Goal: Transaction & Acquisition: Purchase product/service

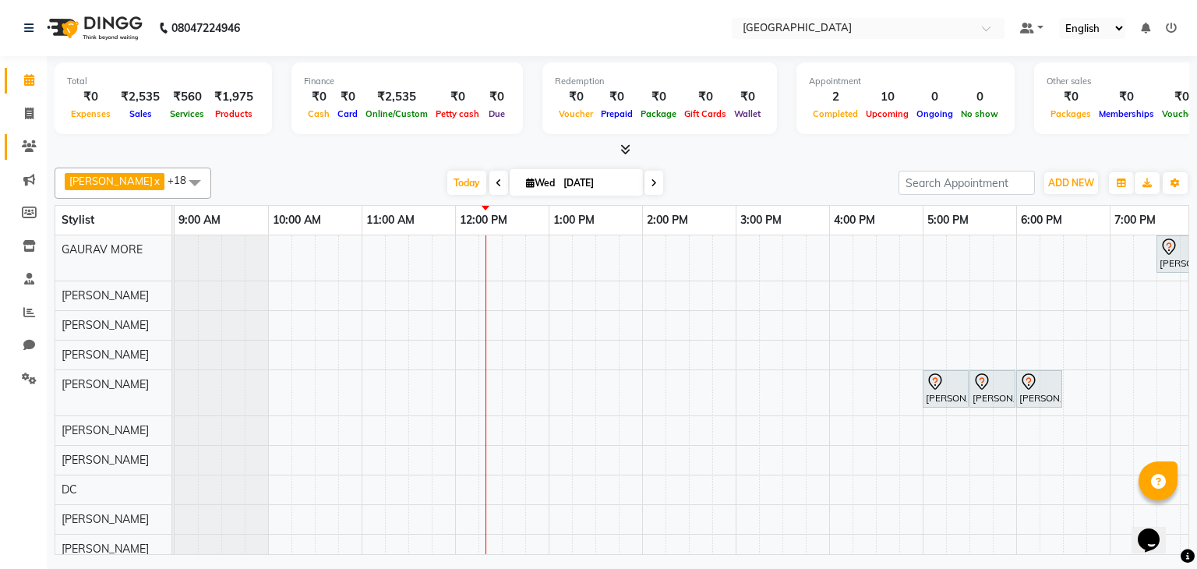
scroll to position [255, 0]
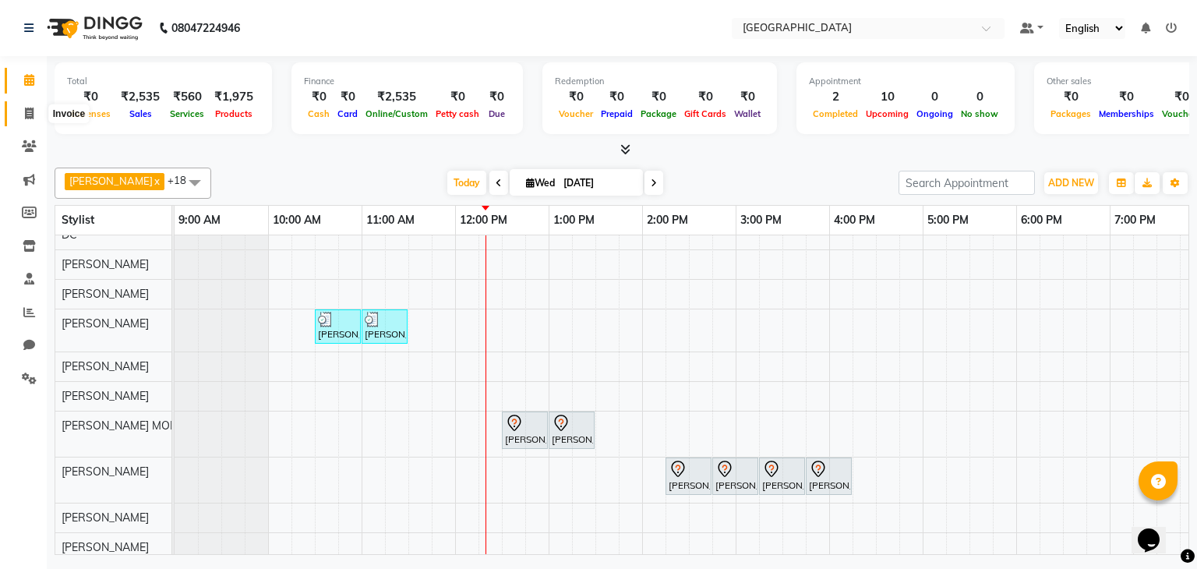
click at [23, 118] on span at bounding box center [29, 114] width 27 height 18
select select "8096"
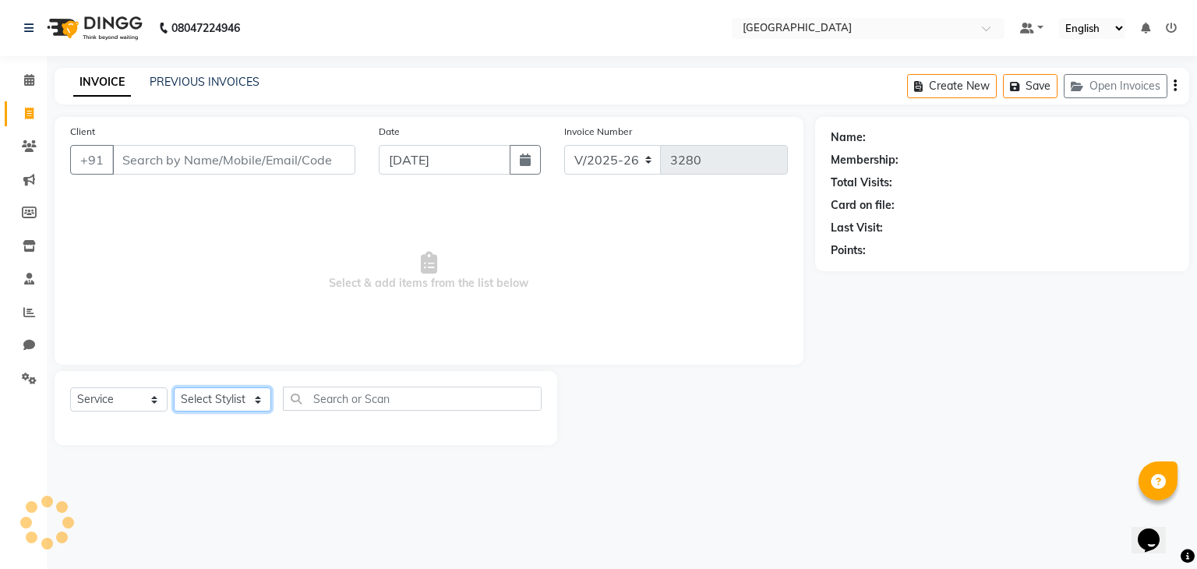
click at [230, 405] on select "Select Stylist" at bounding box center [222, 399] width 97 height 24
click at [118, 411] on select "Select Service Product Membership Package Voucher Prepaid Gift Card" at bounding box center [118, 399] width 97 height 24
select select "product"
click at [70, 388] on select "Select Service Product Membership Package Voucher Prepaid Gift Card" at bounding box center [118, 399] width 97 height 24
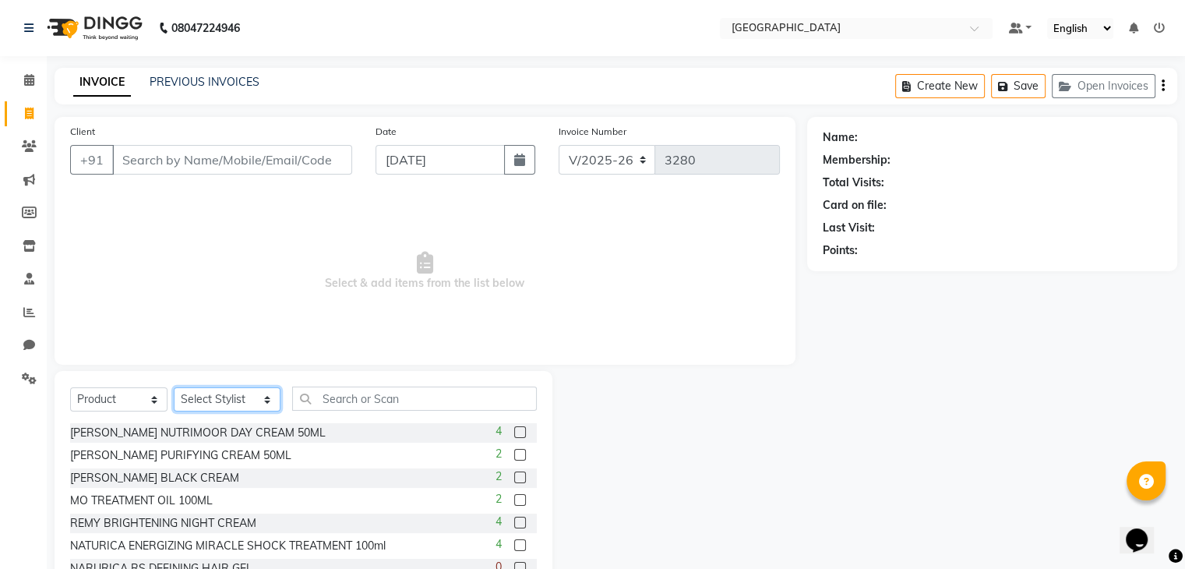
click at [213, 400] on select "Select Stylist AARTI SURI ABDUL KALAM ANITA JHADAV APEKSHA MORE DC DEEPIKA SHET…" at bounding box center [227, 399] width 107 height 24
select select "77532"
click at [174, 388] on select "Select Stylist AARTI SURI ABDUL KALAM ANITA JHADAV APEKSHA MORE DC DEEPIKA SHET…" at bounding box center [227, 399] width 107 height 24
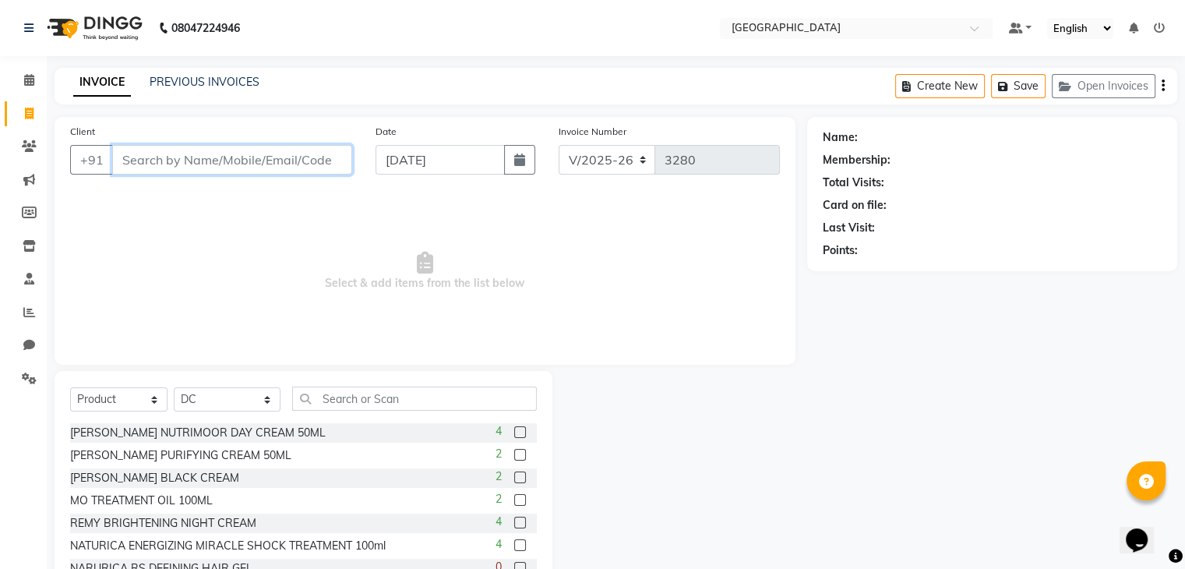
click at [165, 166] on input "Client" at bounding box center [232, 160] width 240 height 30
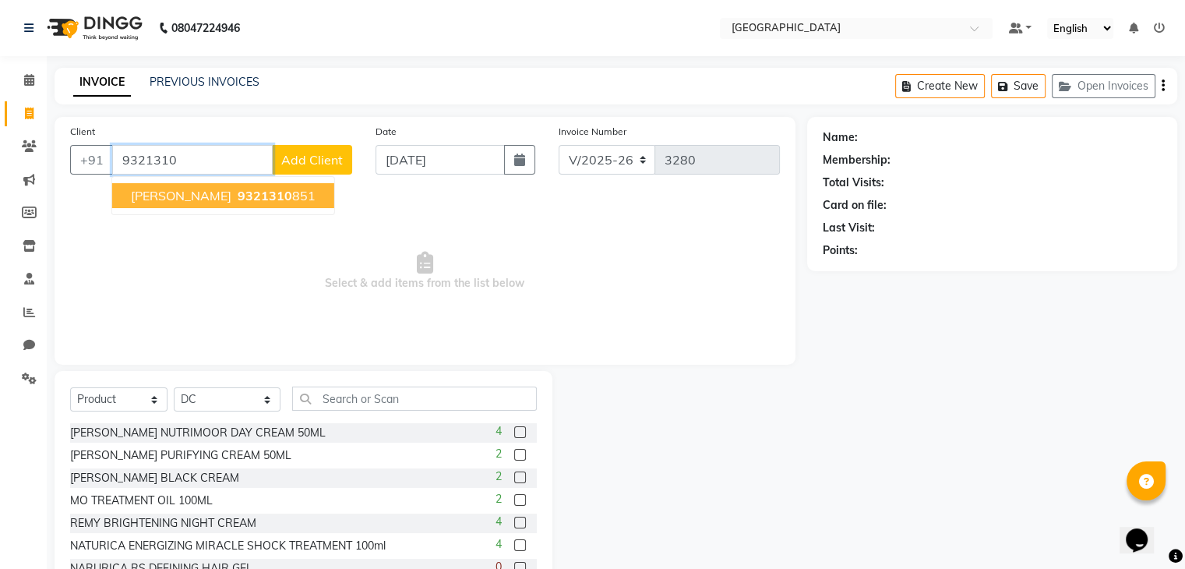
click at [235, 192] on ngb-highlight "9321310 851" at bounding box center [275, 196] width 81 height 16
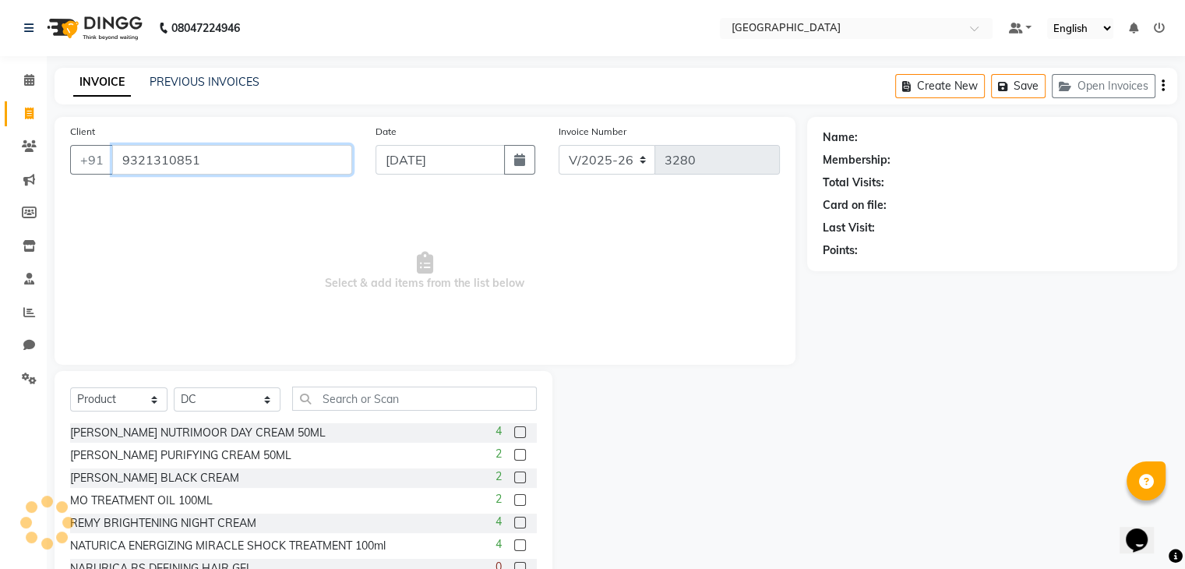
type input "9321310851"
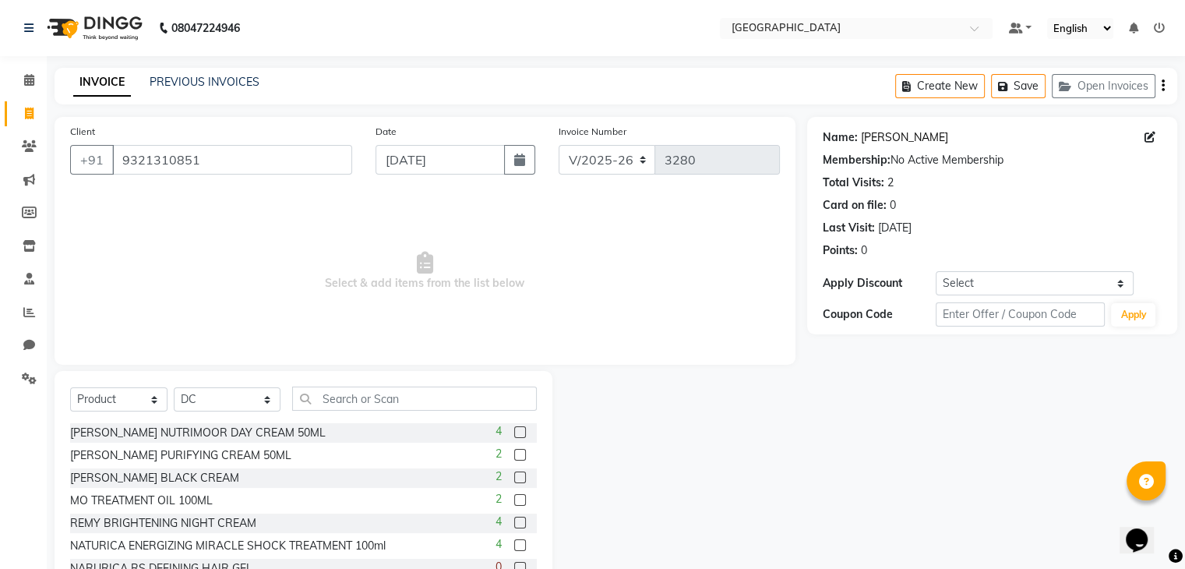
click at [873, 142] on link "Shivani Singh" at bounding box center [904, 137] width 87 height 16
click at [323, 404] on input "text" at bounding box center [414, 398] width 245 height 24
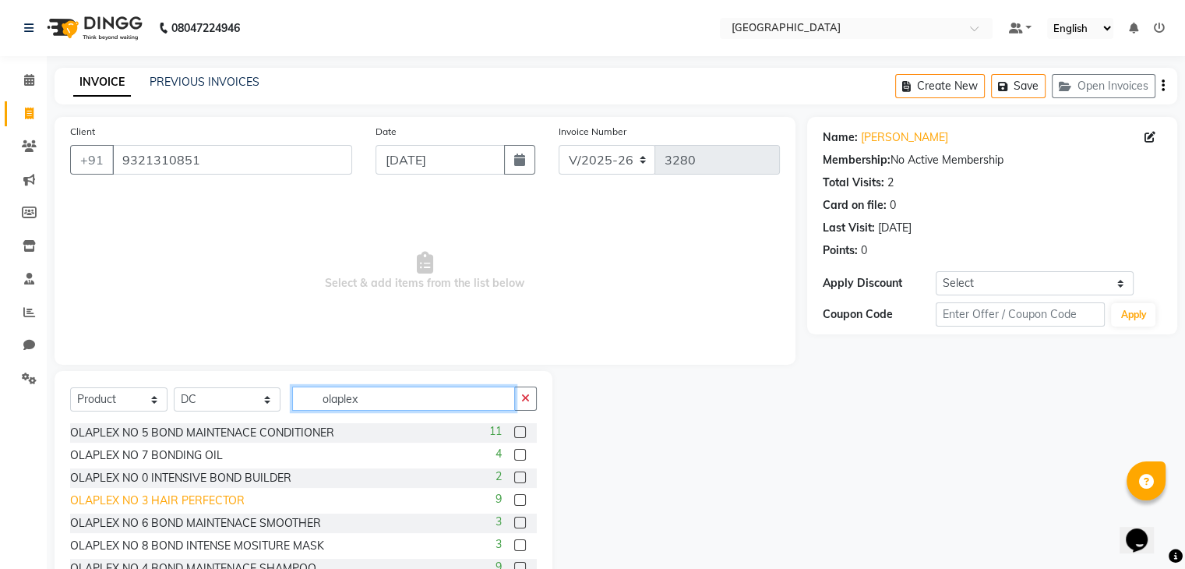
scroll to position [2, 0]
type input "olaplex"
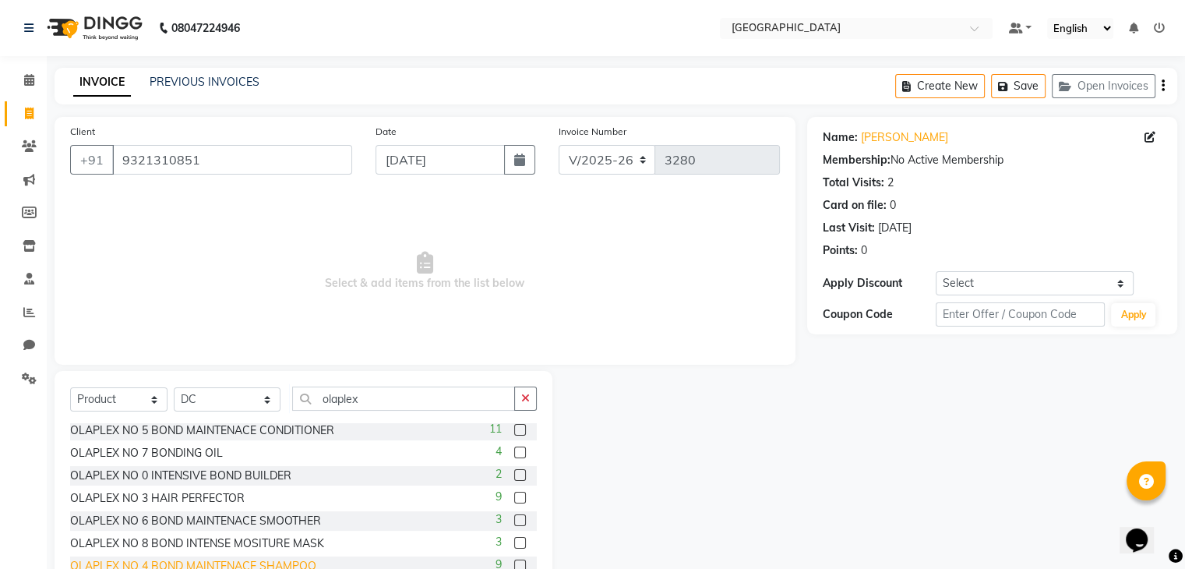
click at [168, 565] on div "OLAPLEX NO 4 BOND MAINTENACE SHAMPOO" at bounding box center [193, 566] width 246 height 16
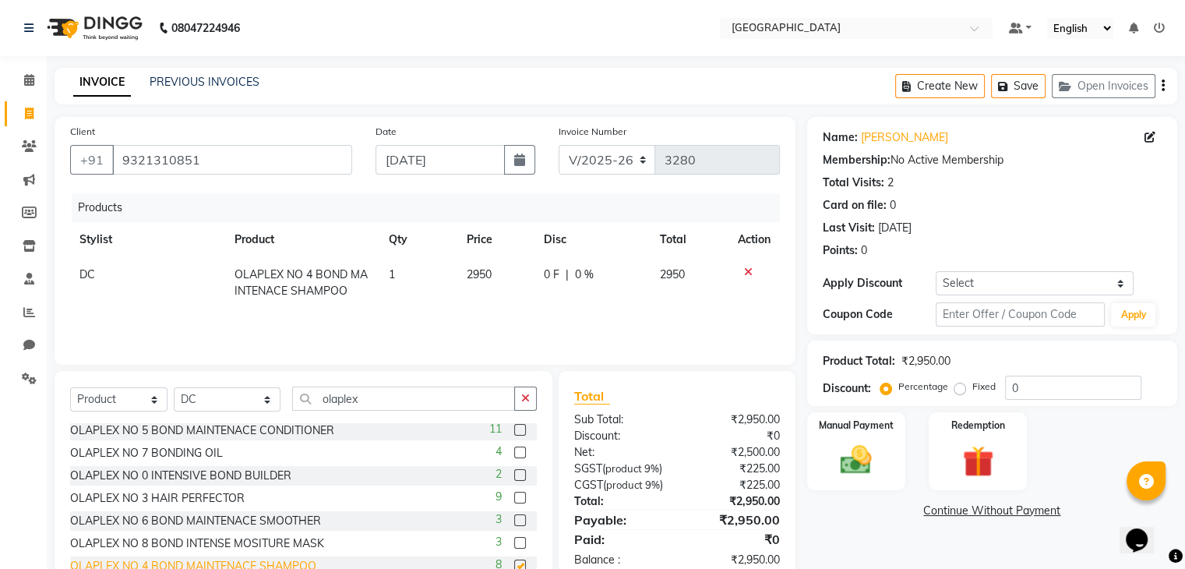
checkbox input "false"
click at [221, 429] on div "OLAPLEX NO 5 BOND MAINTENACE CONDITIONER" at bounding box center [202, 430] width 264 height 16
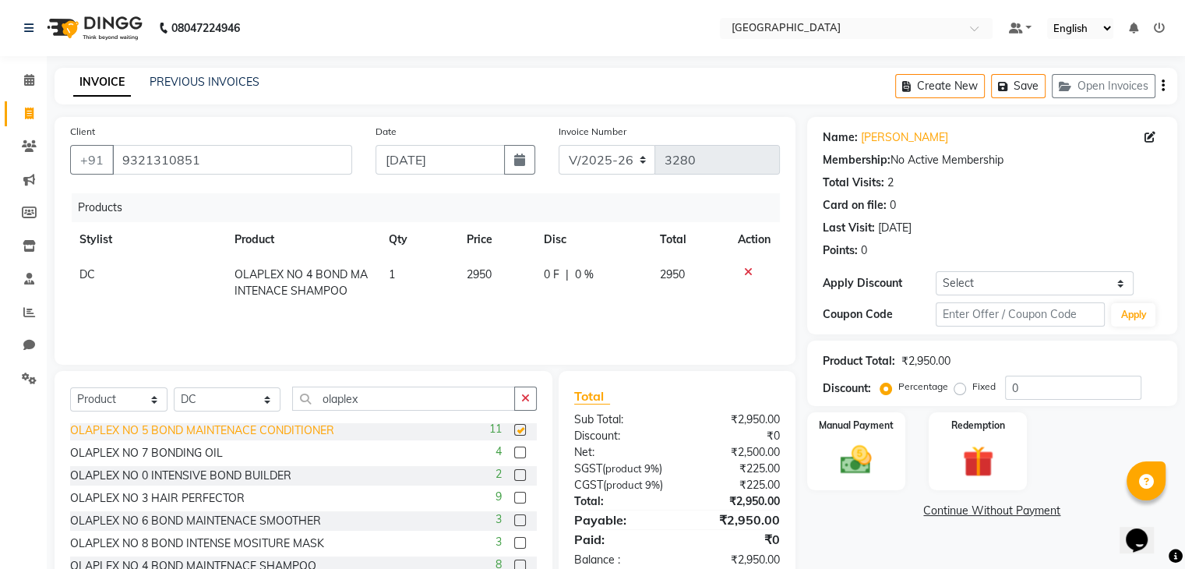
checkbox input "false"
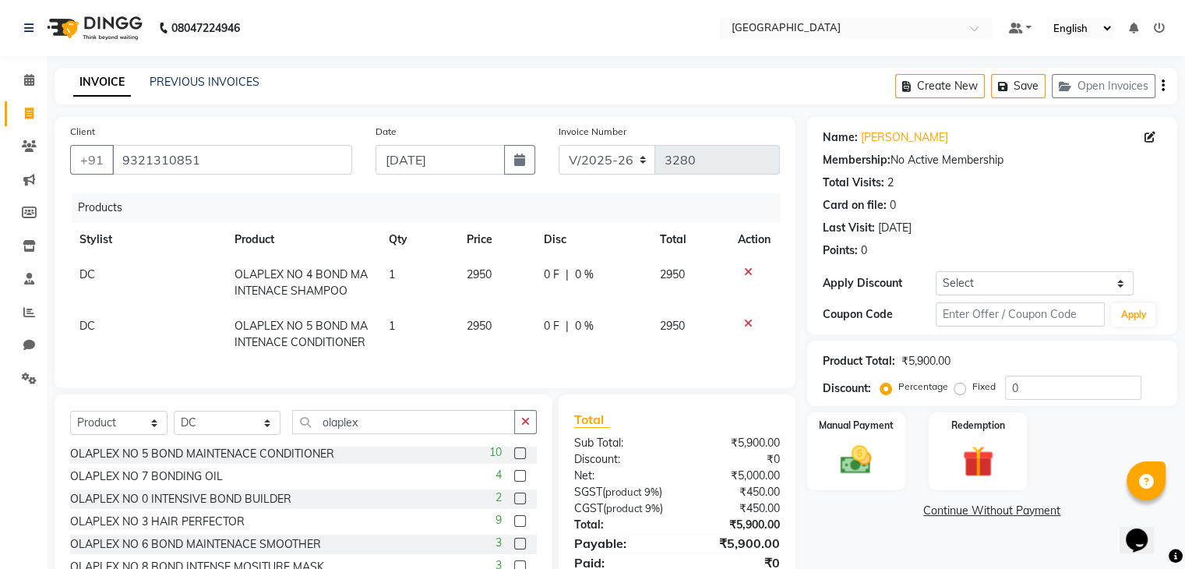
click at [486, 280] on span "2950" at bounding box center [479, 274] width 25 height 14
select select "77532"
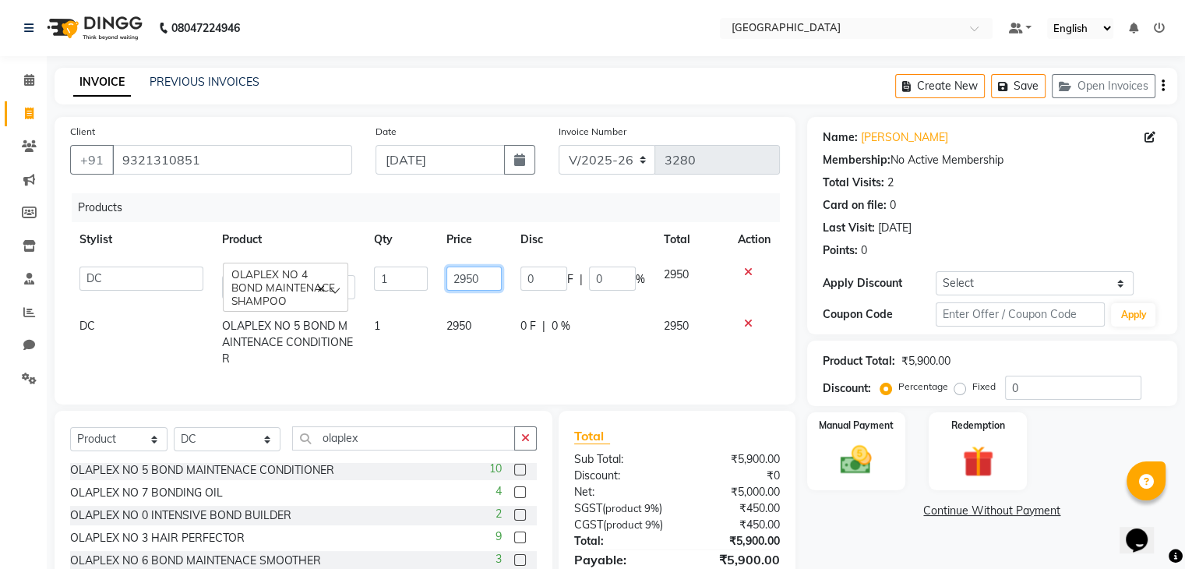
click at [486, 280] on input "2950" at bounding box center [473, 278] width 55 height 24
type input "2"
type input "3200"
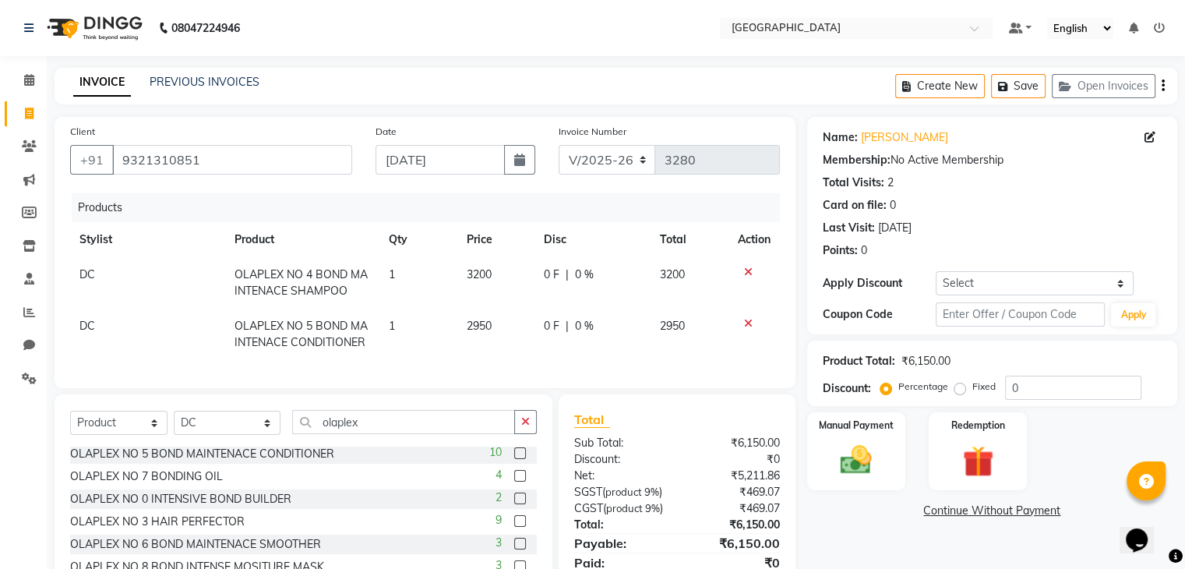
click at [463, 328] on td "2950" at bounding box center [496, 334] width 78 height 51
select select "77532"
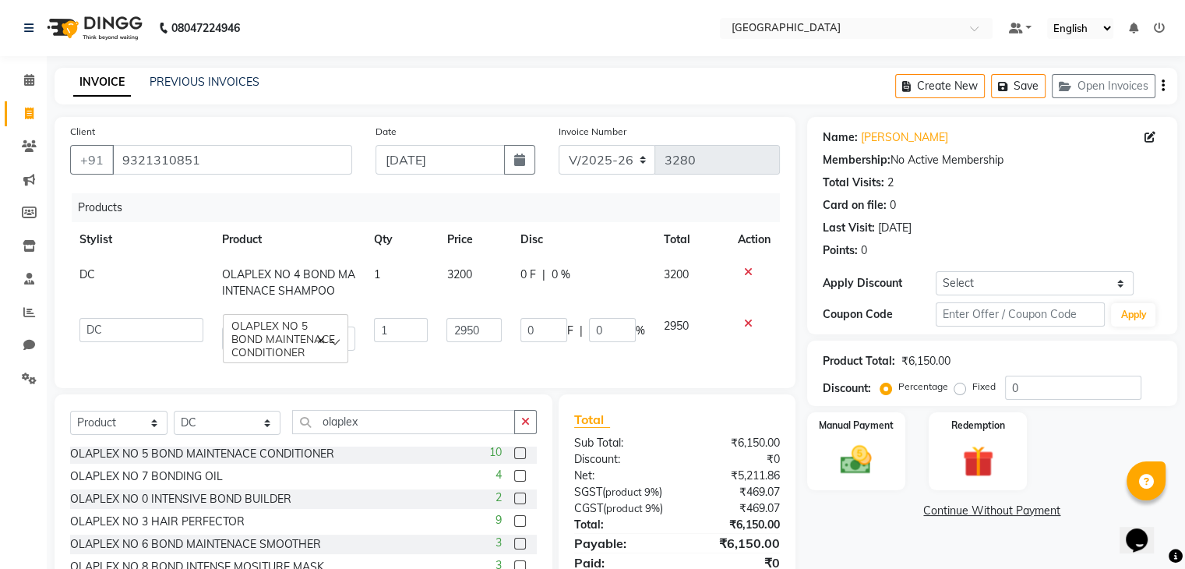
click at [463, 328] on input "2950" at bounding box center [473, 330] width 55 height 24
type input "3200"
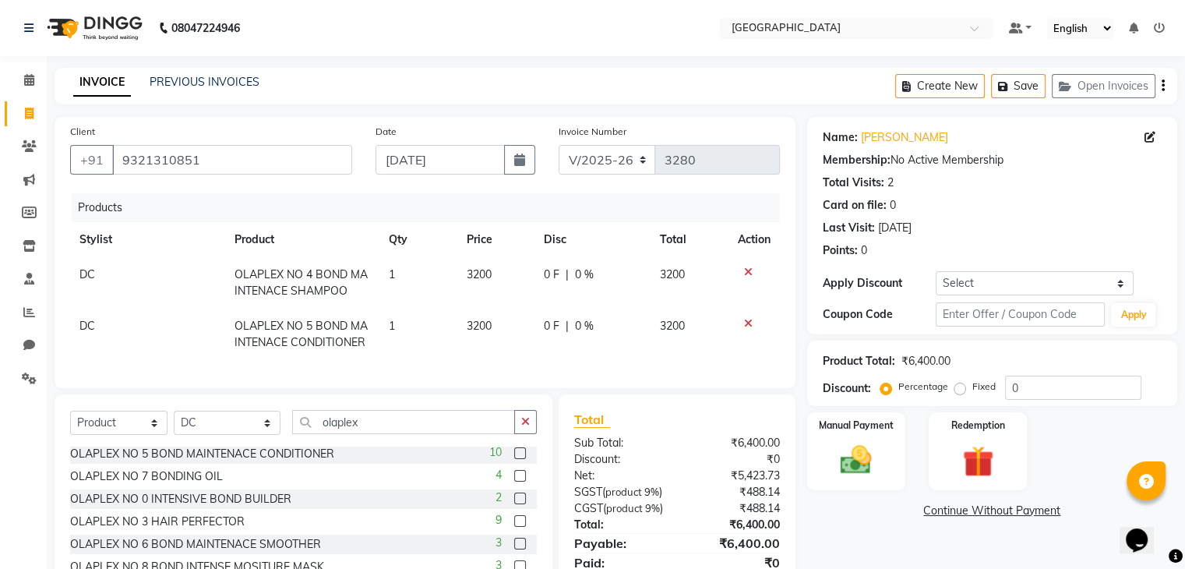
click at [658, 420] on div "Total Sub Total: ₹6,400.00 Discount: ₹0 Net: ₹5,423.73 SGST ( product 9% ) ₹488…" at bounding box center [677, 500] width 237 height 213
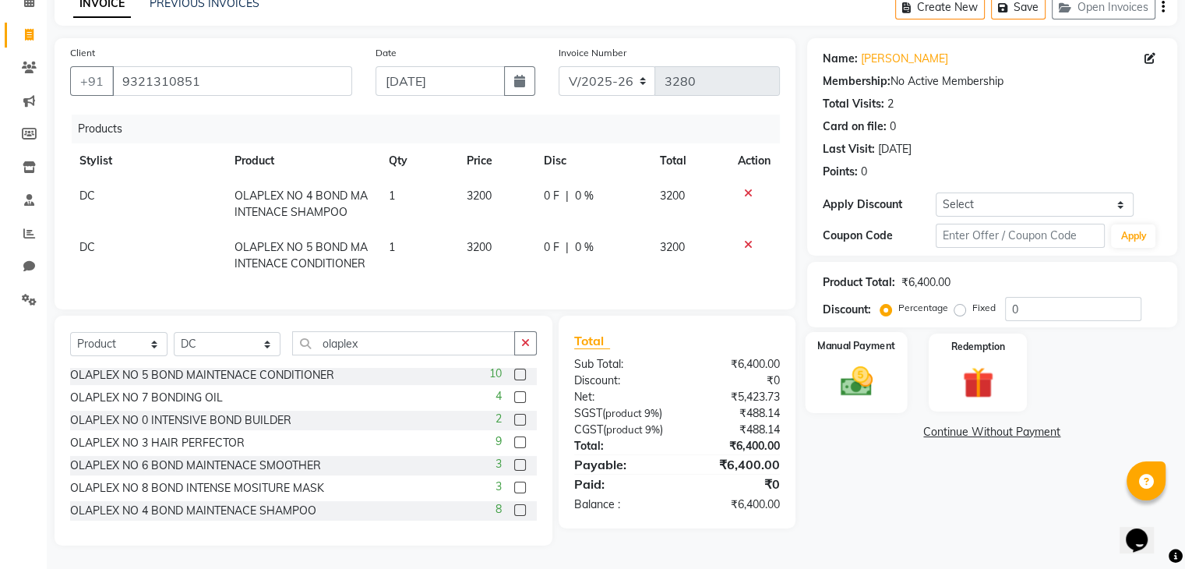
click at [851, 363] on img at bounding box center [856, 381] width 52 height 37
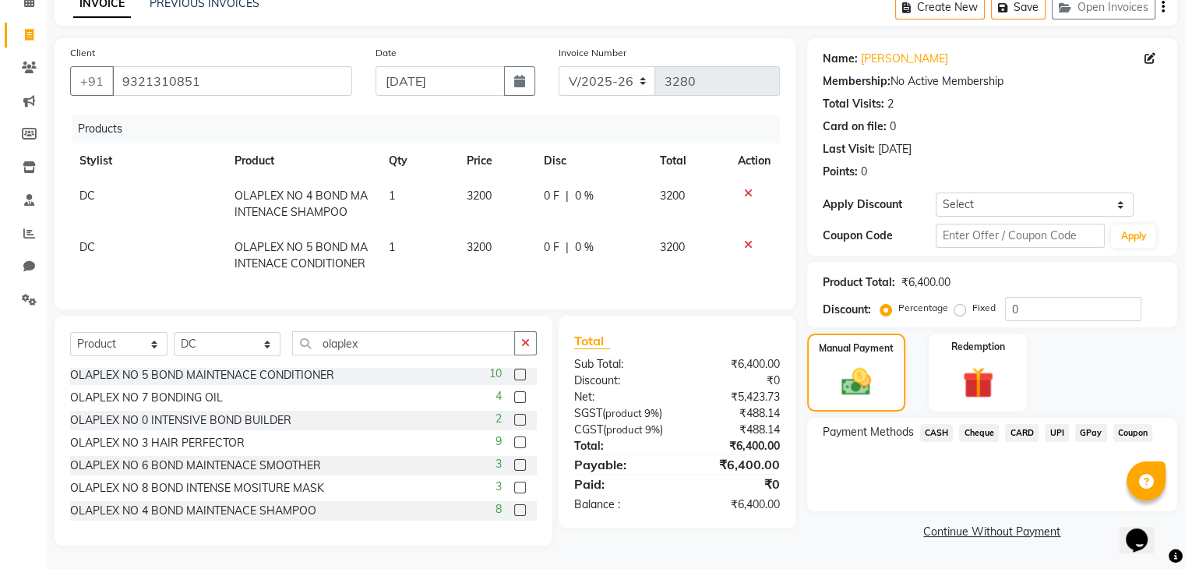
click at [1094, 424] on span "GPay" at bounding box center [1091, 433] width 32 height 18
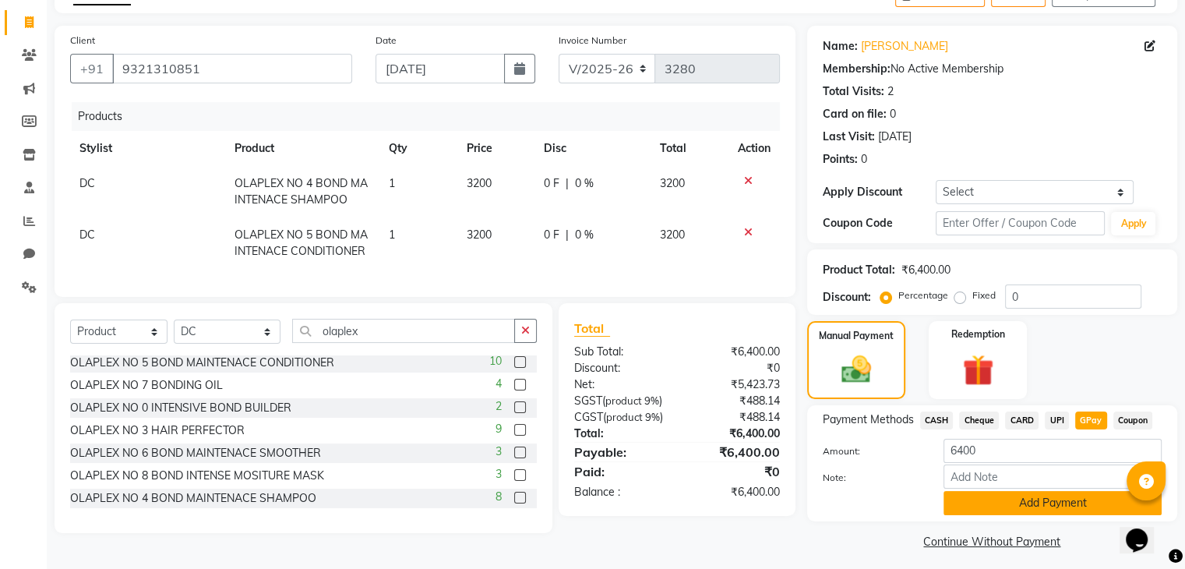
click at [1032, 507] on button "Add Payment" at bounding box center [1053, 503] width 218 height 24
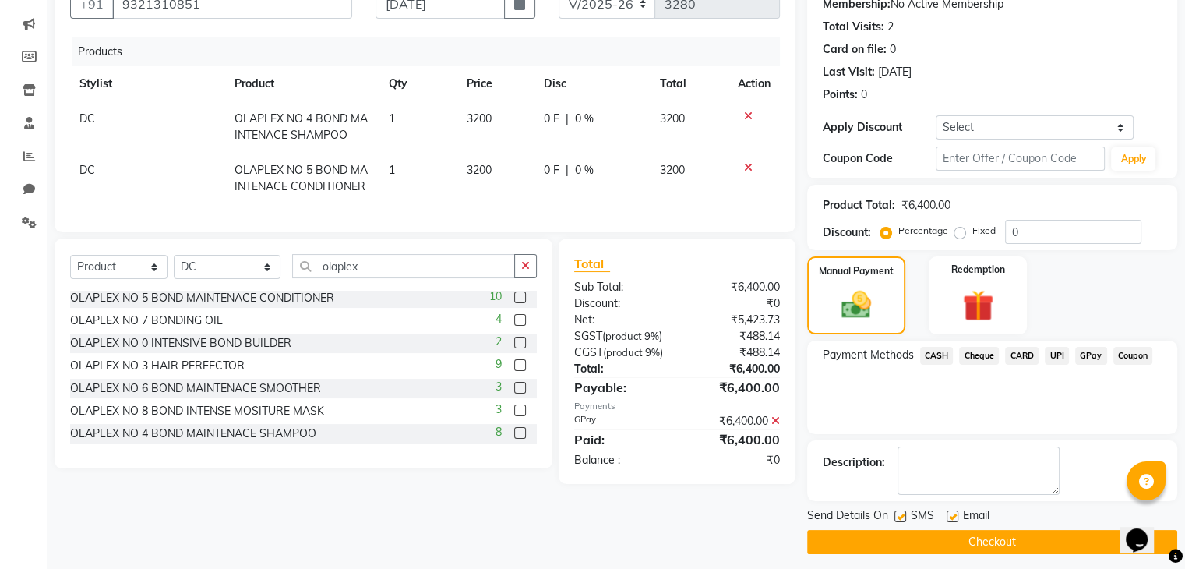
scroll to position [163, 0]
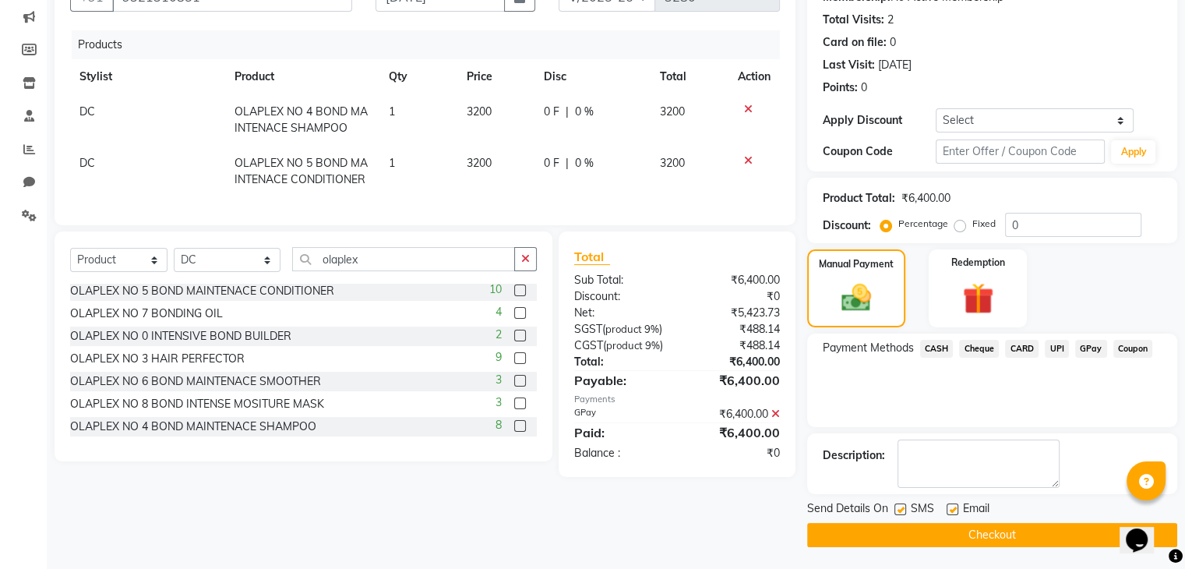
click at [990, 529] on button "Checkout" at bounding box center [992, 535] width 370 height 24
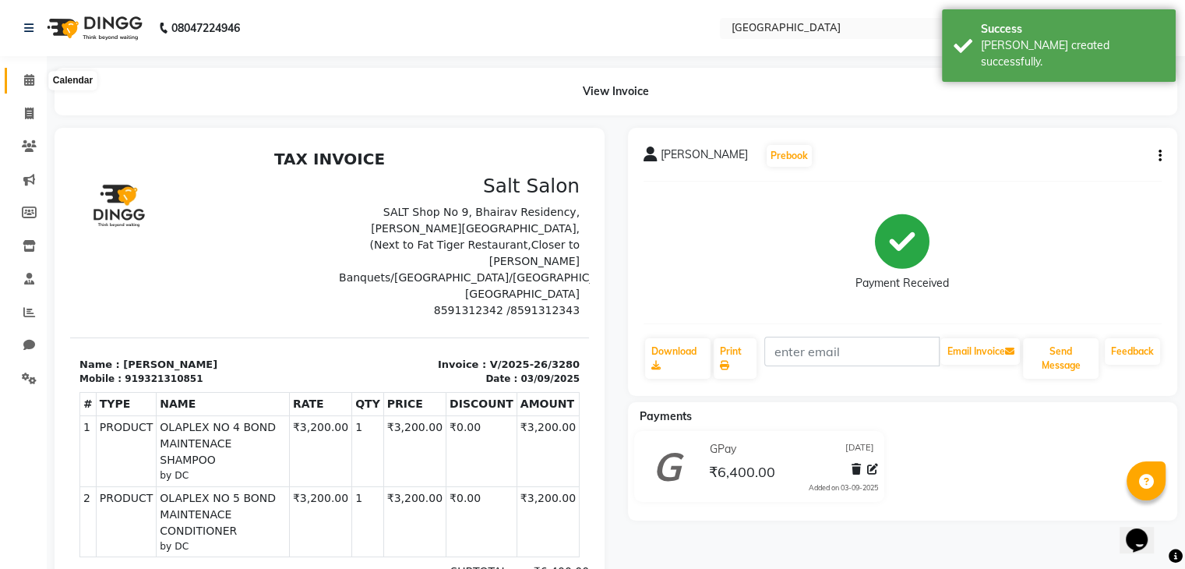
click at [22, 84] on span at bounding box center [29, 81] width 27 height 18
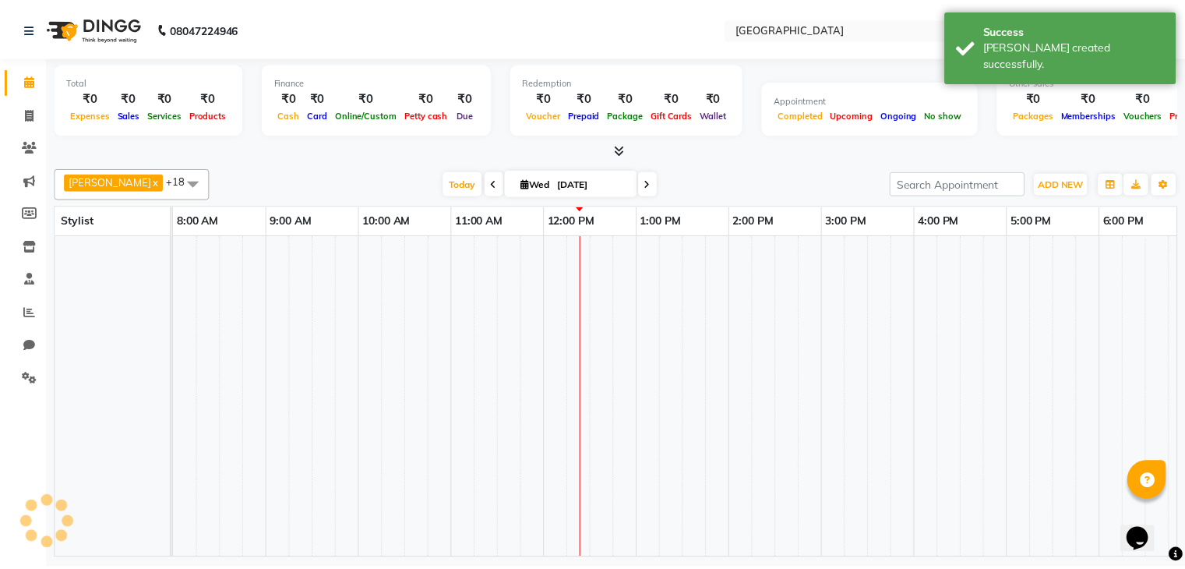
scroll to position [21, 0]
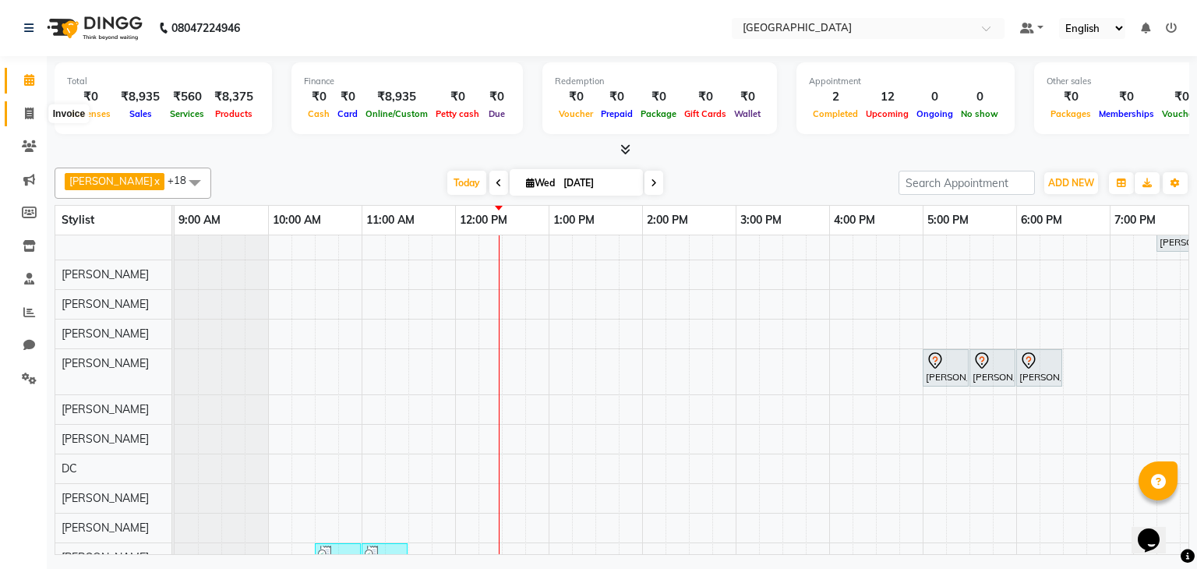
click at [19, 111] on span at bounding box center [29, 114] width 27 height 18
select select "service"
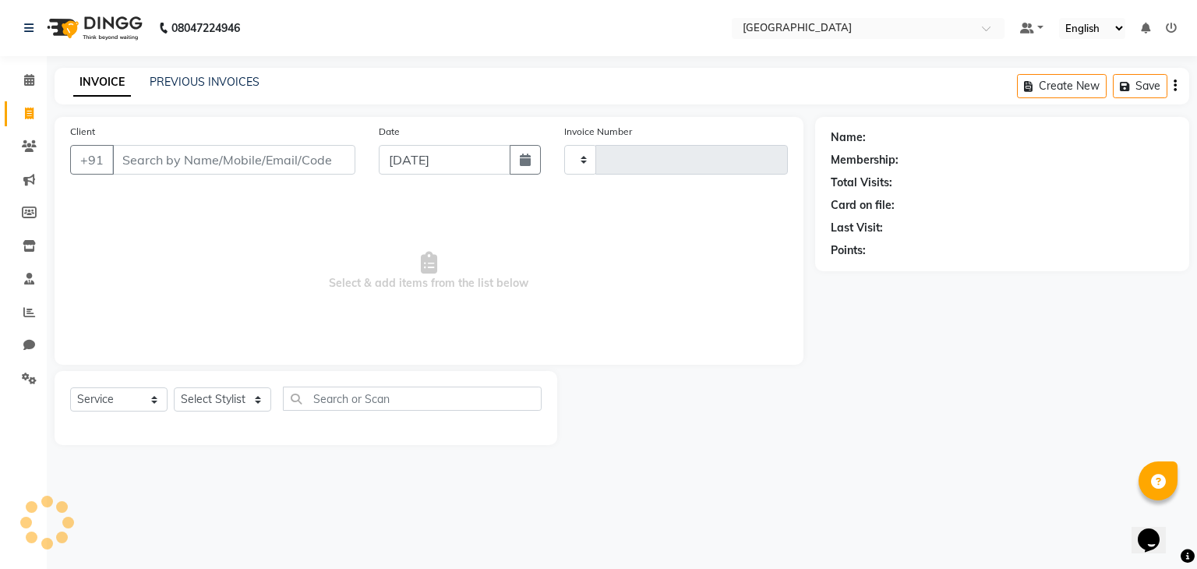
type input "3281"
select select "8096"
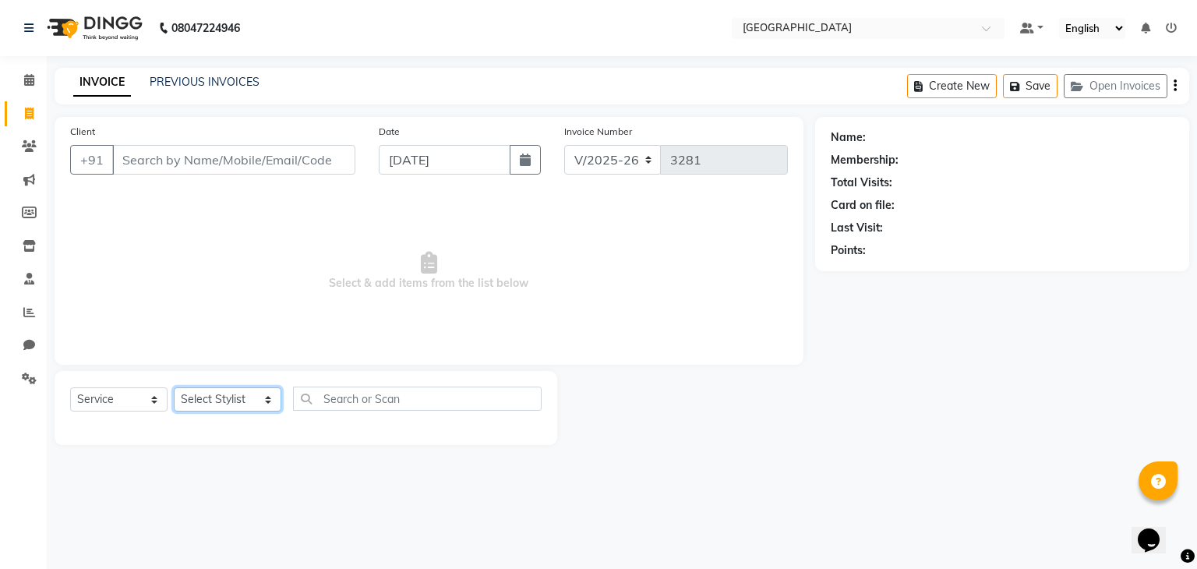
click at [217, 404] on select "Select Stylist AARTI SURI ABDUL KALAM ANITA JHADAV APEKSHA MORE DC DEEPIKA SHET…" at bounding box center [228, 399] width 108 height 24
select select "78951"
click at [174, 388] on select "Select Stylist AARTI SURI ABDUL KALAM ANITA JHADAV APEKSHA MORE DC DEEPIKA SHET…" at bounding box center [228, 399] width 108 height 24
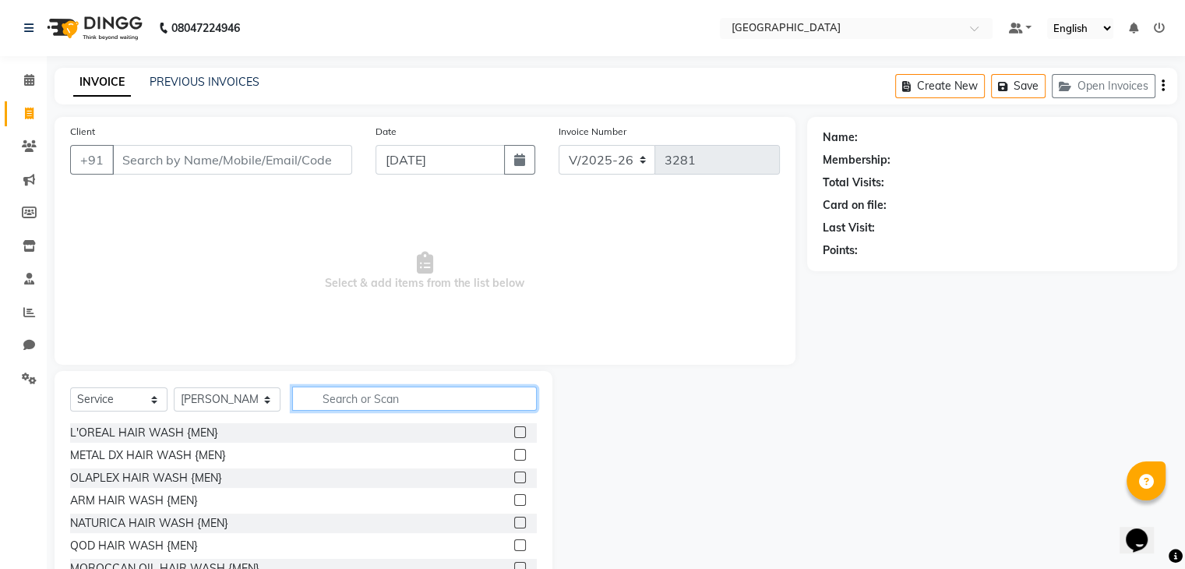
click at [327, 401] on input "text" at bounding box center [414, 398] width 245 height 24
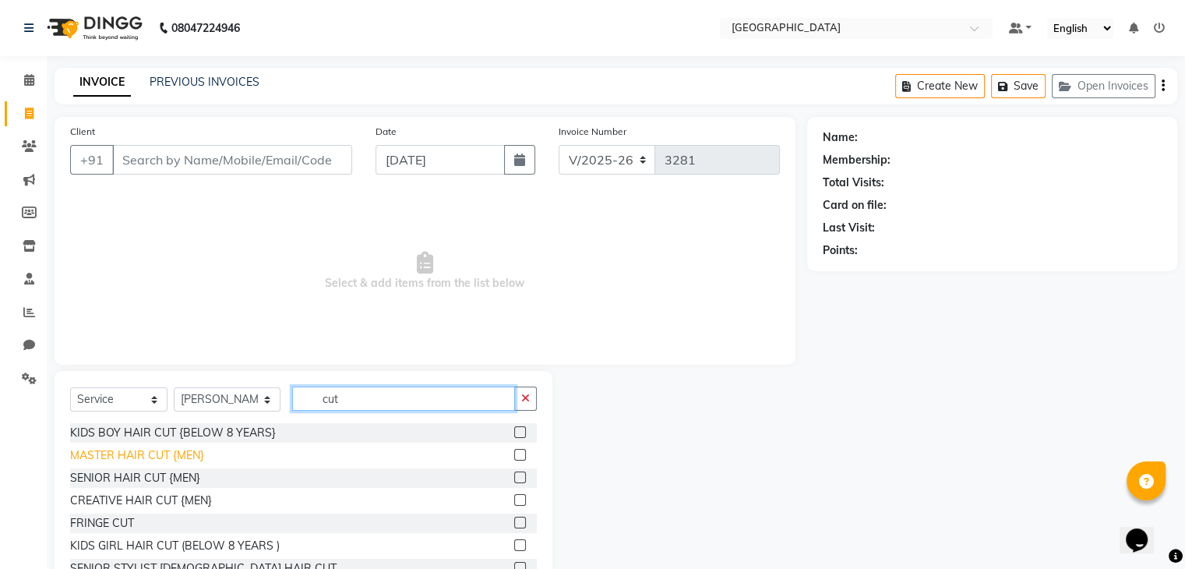
type input "cut"
click at [165, 459] on div "MASTER HAIR CUT {MEN}" at bounding box center [137, 455] width 134 height 16
checkbox input "false"
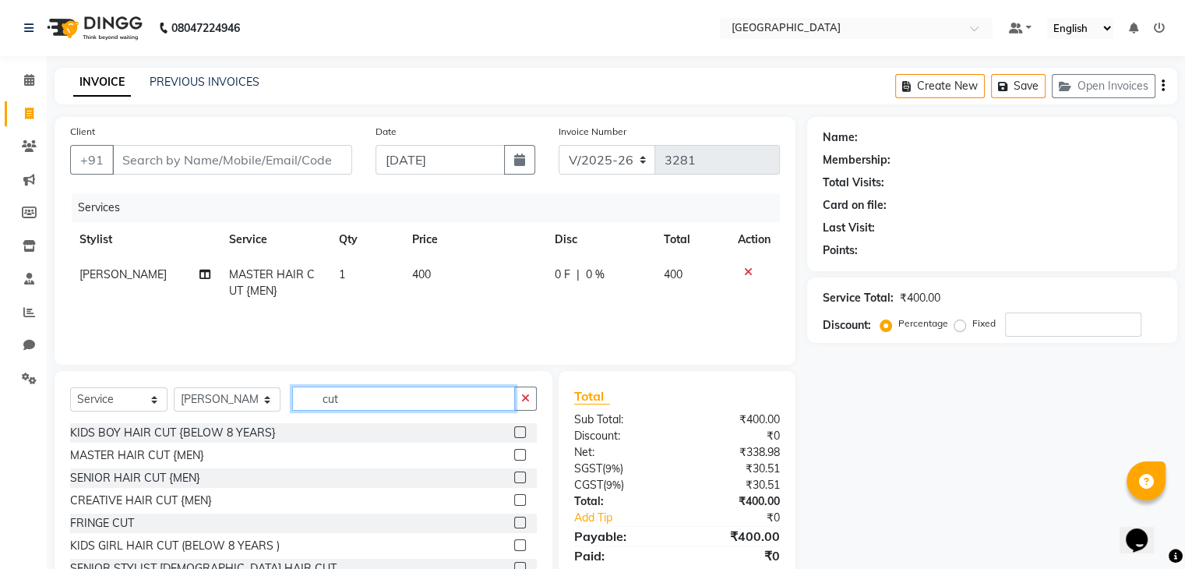
click at [316, 399] on input "cut" at bounding box center [403, 398] width 223 height 24
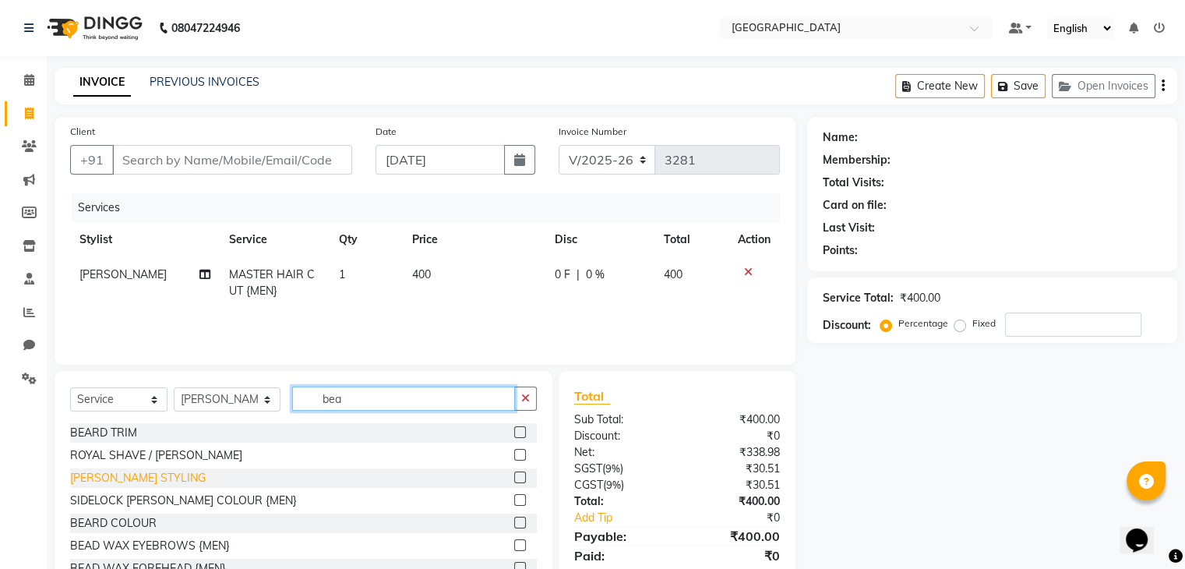
type input "bea"
click at [143, 474] on div "BEARD STYLING" at bounding box center [138, 478] width 136 height 16
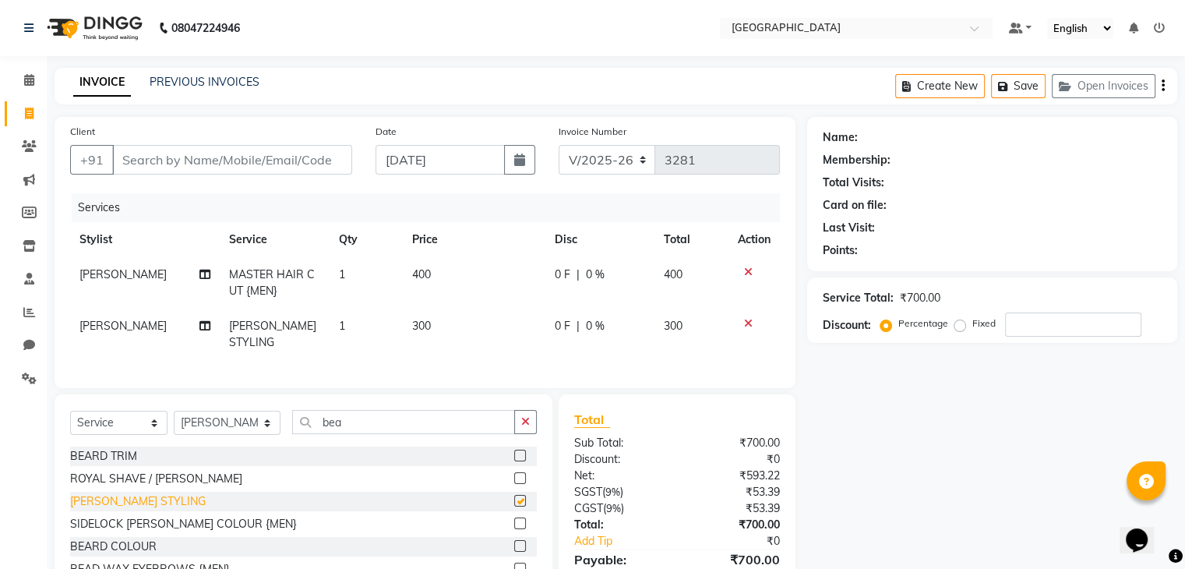
checkbox input "false"
click at [829, 451] on div "Name: Membership: Total Visits: Card on file: Last Visit: Points: Service Total…" at bounding box center [998, 370] width 382 height 507
click at [207, 163] on input "Client" at bounding box center [232, 160] width 240 height 30
type input "7"
type input "0"
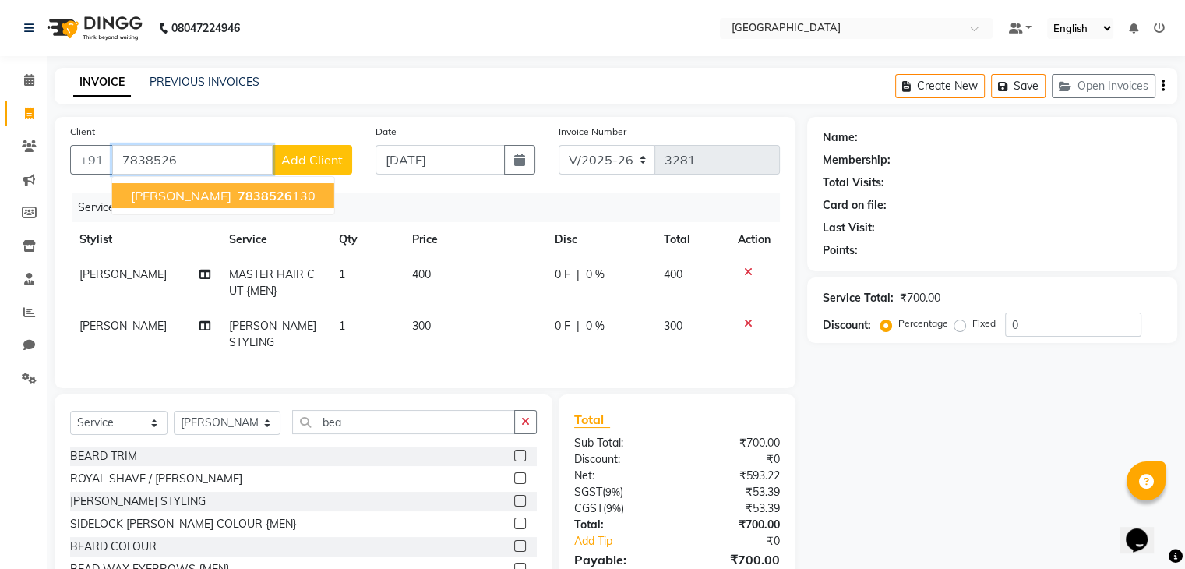
click at [243, 199] on span "7838526" at bounding box center [265, 196] width 55 height 16
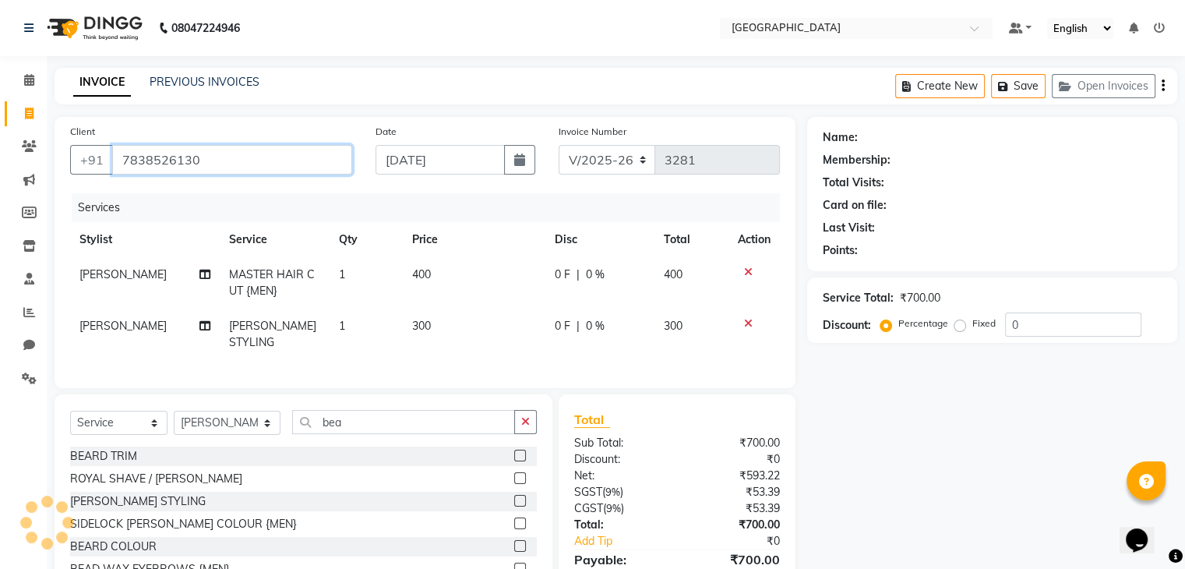
type input "7838526130"
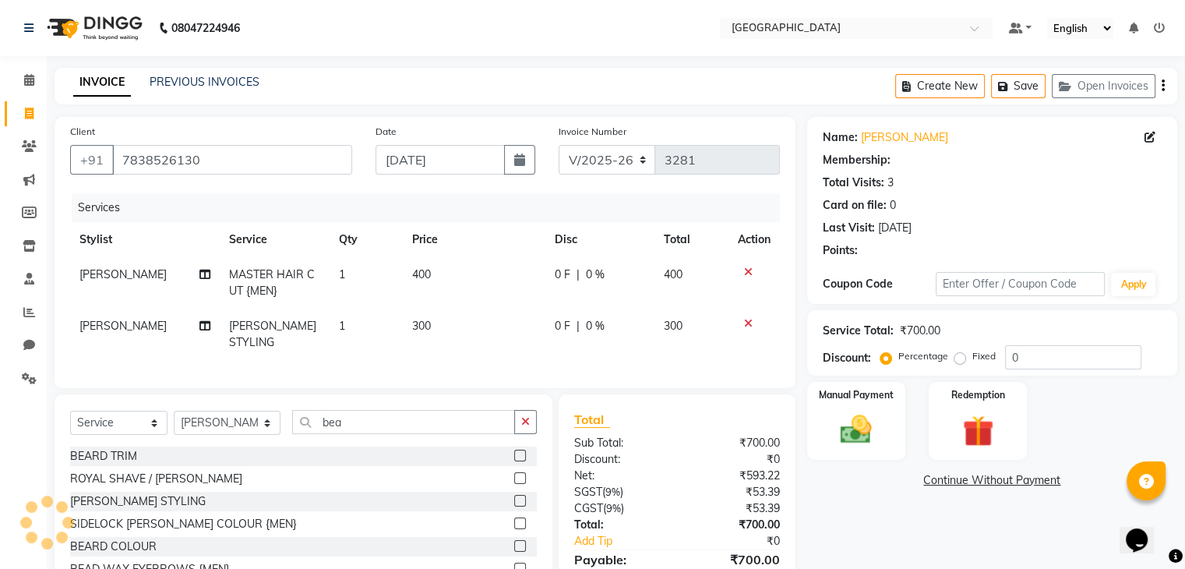
select select "2: Object"
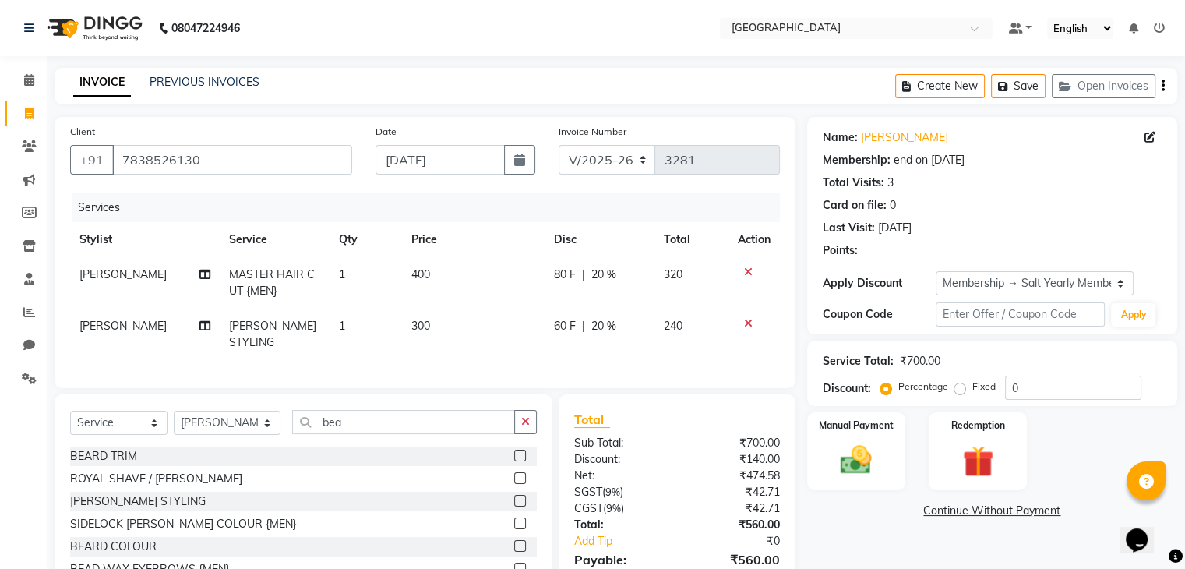
type input "20"
click at [863, 430] on label "Manual Payment" at bounding box center [856, 424] width 78 height 15
click at [1088, 519] on span "GPay" at bounding box center [1091, 512] width 32 height 18
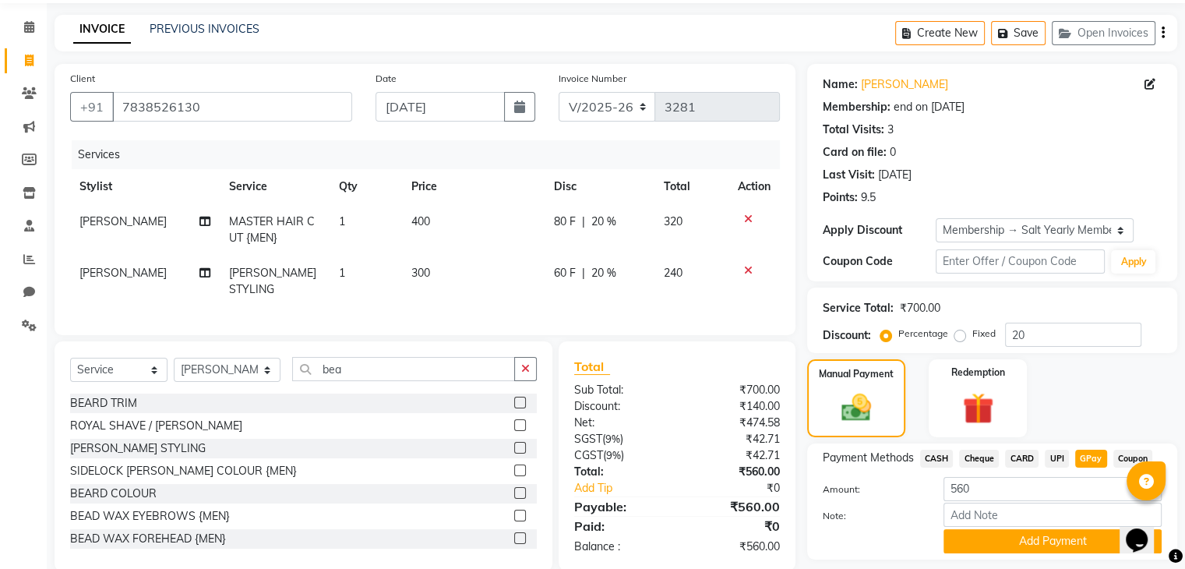
scroll to position [100, 0]
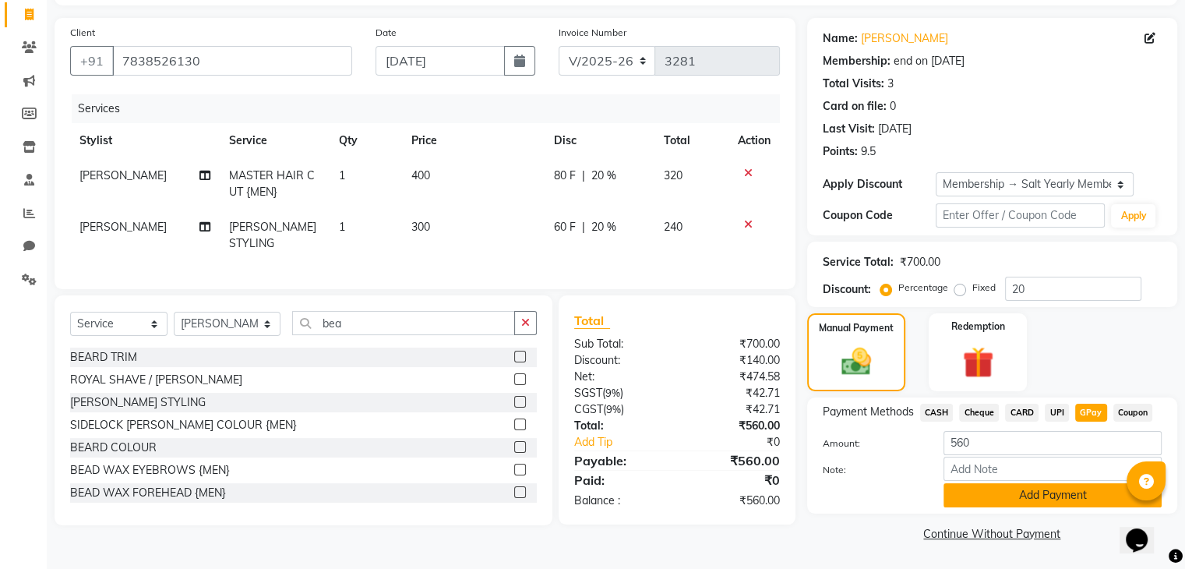
click at [1081, 496] on button "Add Payment" at bounding box center [1053, 495] width 218 height 24
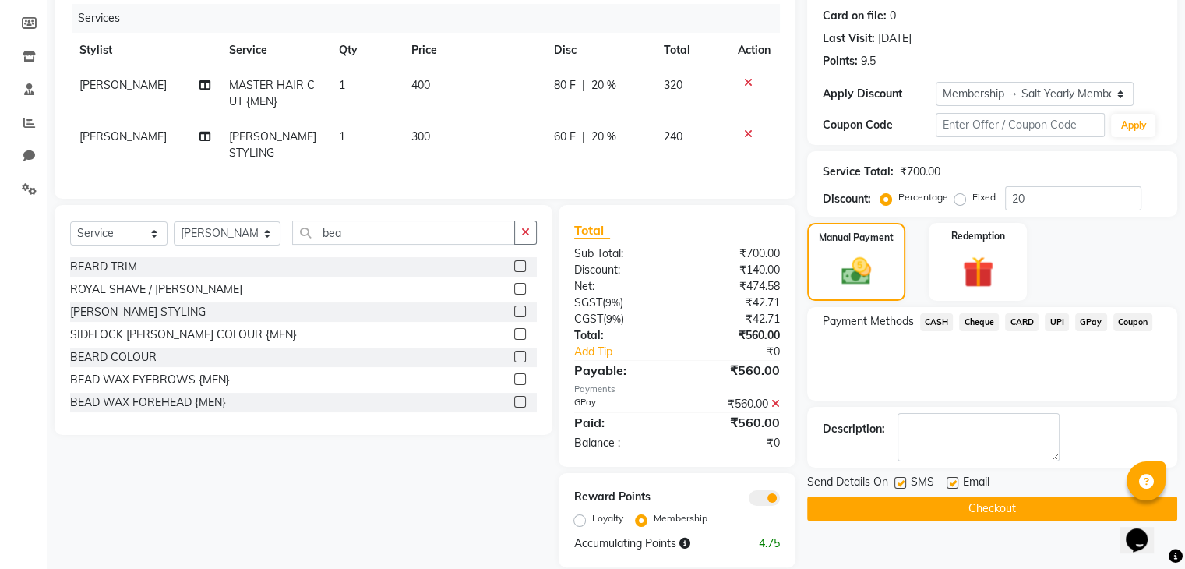
scroll to position [208, 0]
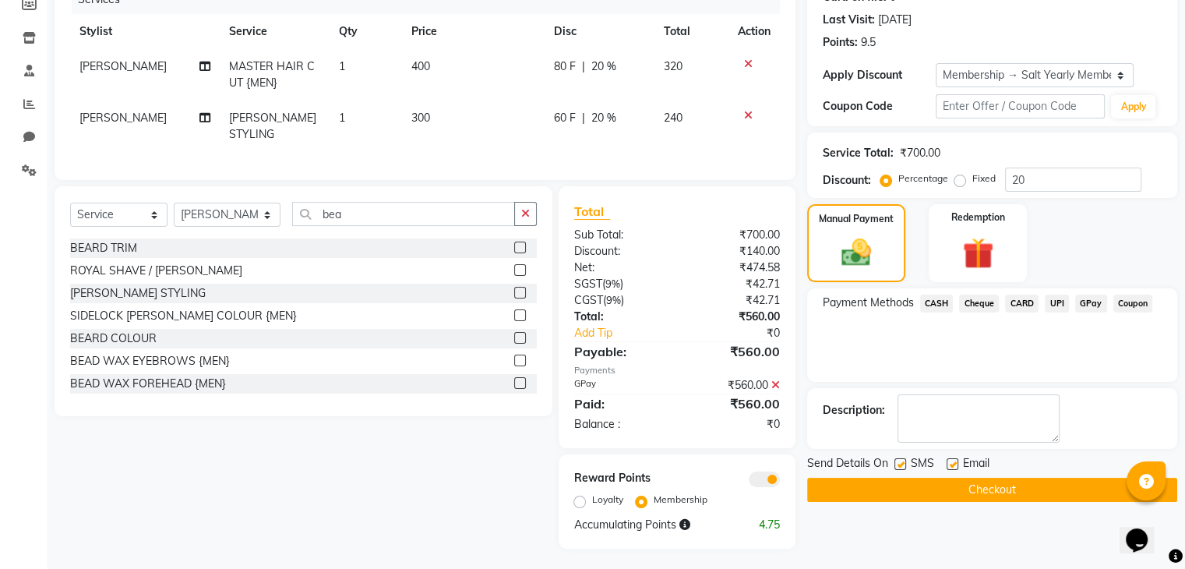
click at [988, 498] on button "Checkout" at bounding box center [992, 490] width 370 height 24
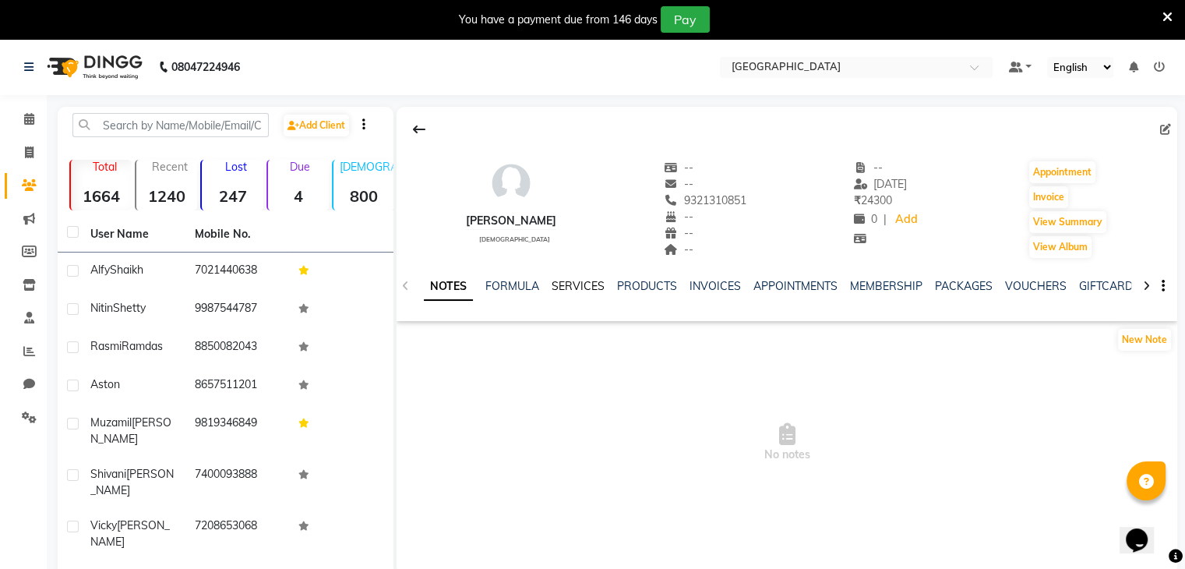
click at [561, 290] on link "SERVICES" at bounding box center [578, 286] width 53 height 14
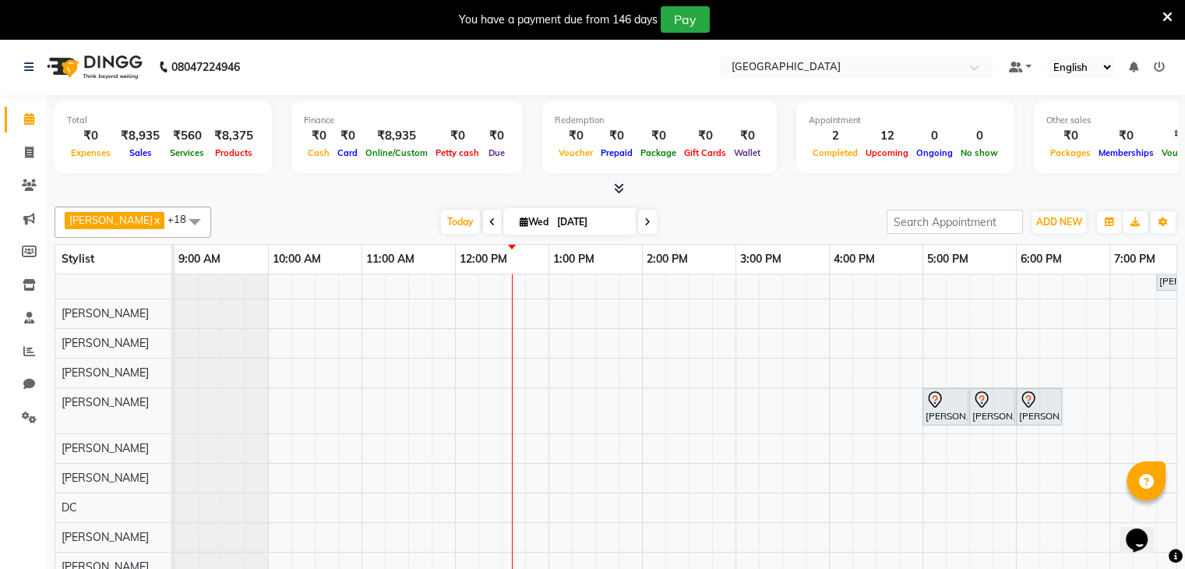
scroll to position [21, 0]
click at [31, 150] on icon at bounding box center [29, 152] width 9 height 12
select select "8096"
select select "service"
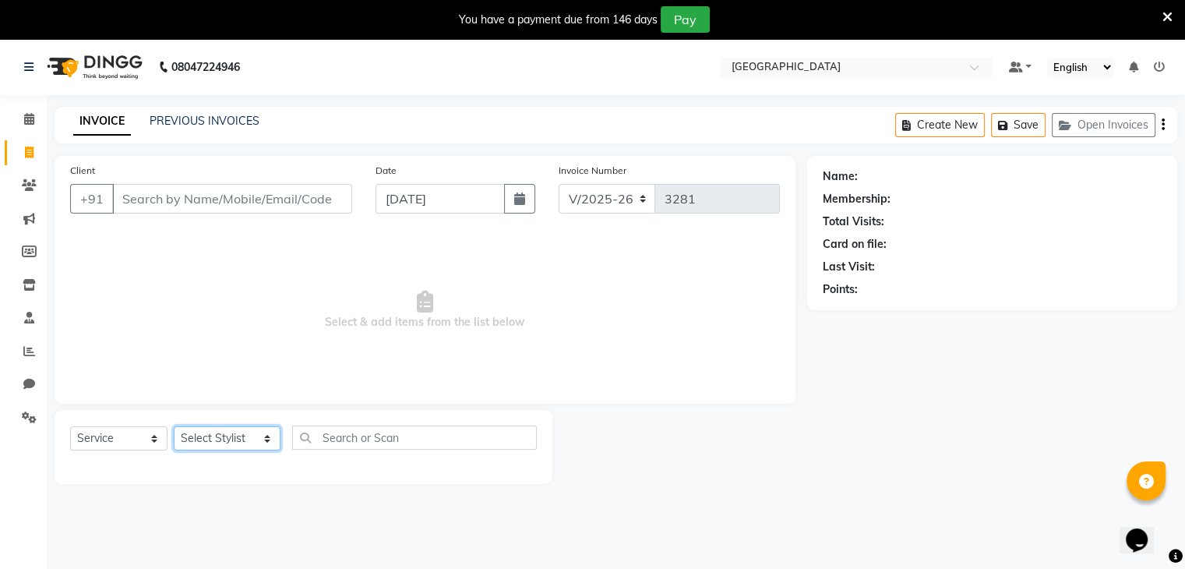
click at [224, 432] on select "Select Stylist AARTI SURI ABDUL KALAM ANITA JHADAV APEKSHA MORE DC DEEPIKA SHET…" at bounding box center [227, 438] width 107 height 24
select select "79634"
click at [174, 427] on select "Select Stylist AARTI SURI ABDUL KALAM ANITA JHADAV APEKSHA MORE DC DEEPIKA SHET…" at bounding box center [227, 438] width 107 height 24
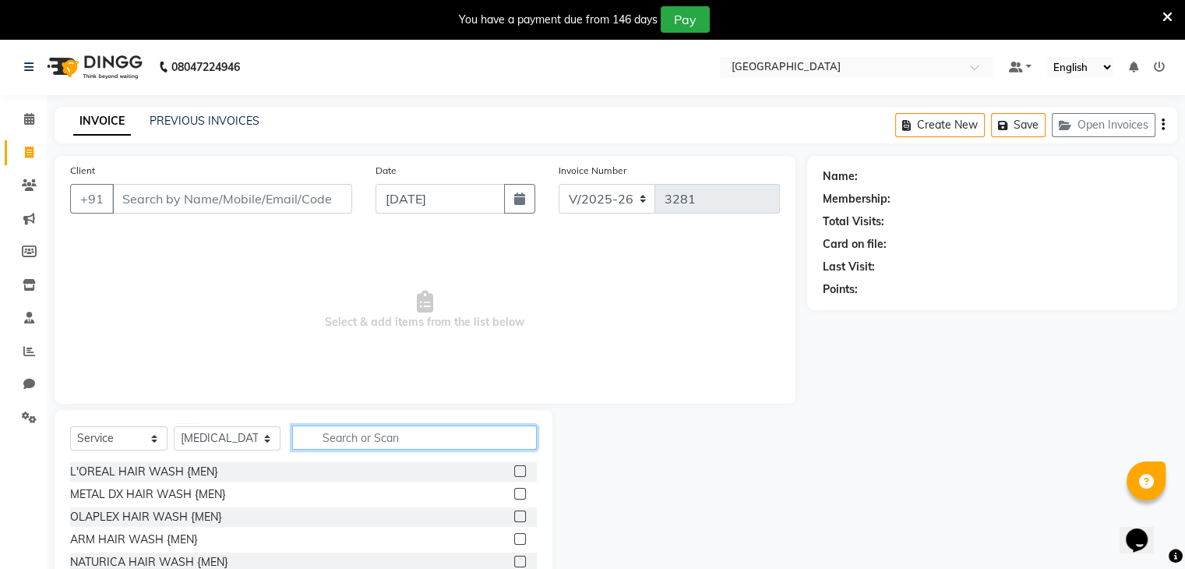
click at [335, 429] on input "text" at bounding box center [414, 437] width 245 height 24
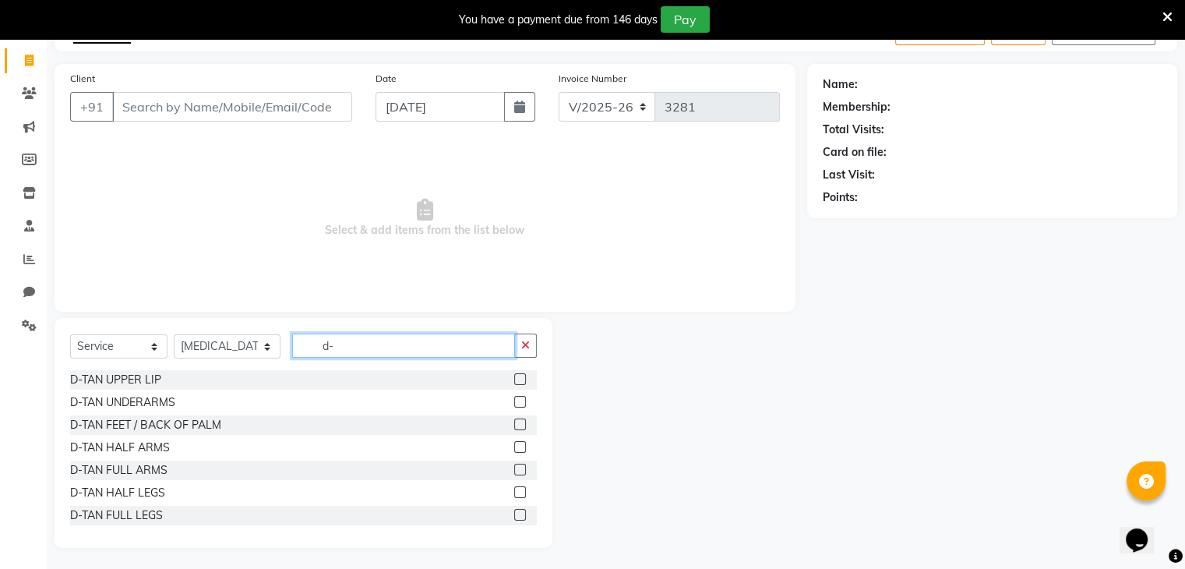
scroll to position [95, 0]
type input "d-"
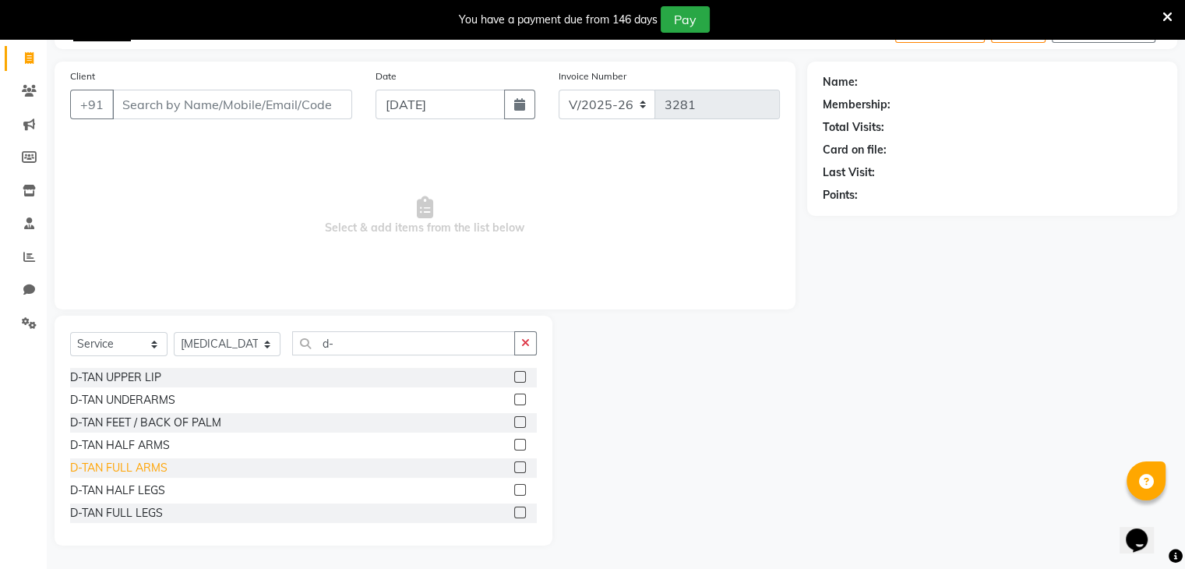
click at [159, 473] on div "D-TAN FULL ARMS" at bounding box center [118, 468] width 97 height 16
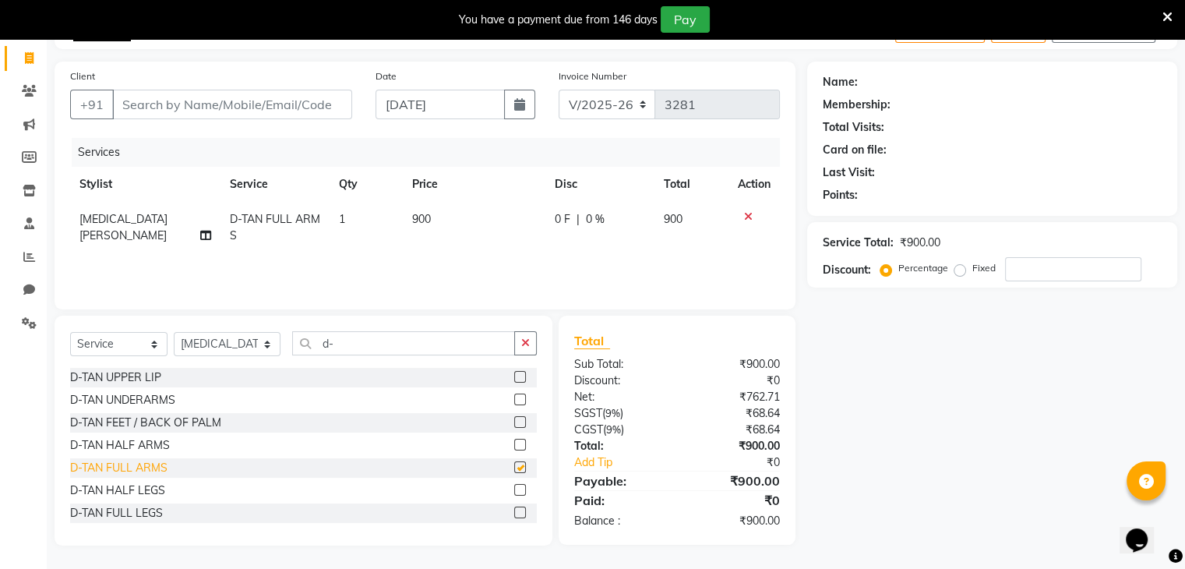
checkbox input "false"
click at [317, 348] on input "d-" at bounding box center [403, 343] width 223 height 24
type input "d"
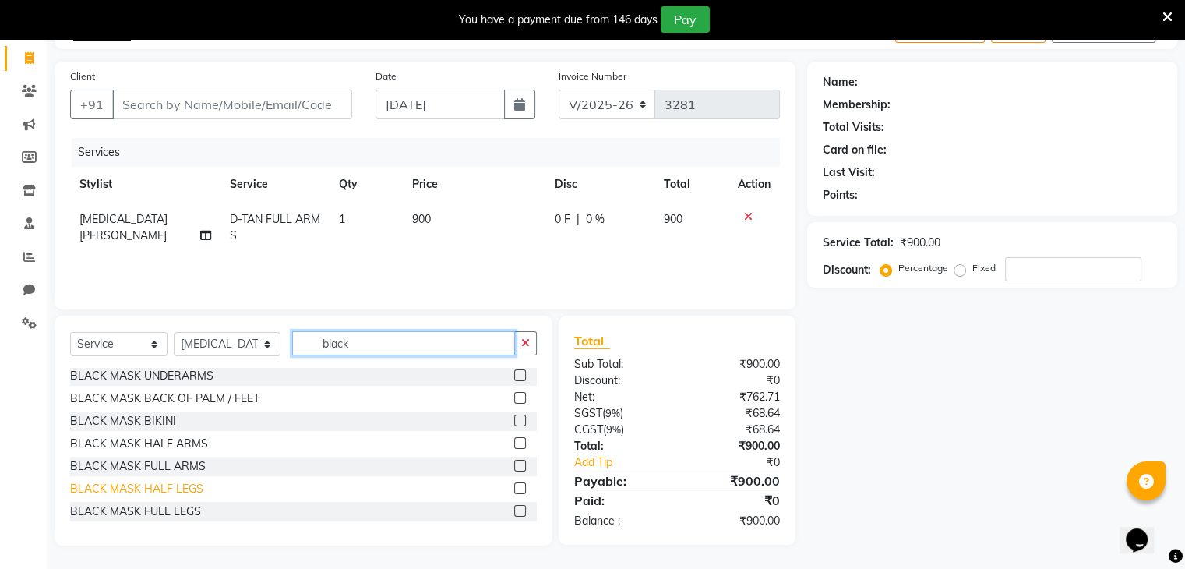
scroll to position [0, 0]
click at [322, 345] on input "black" at bounding box center [403, 343] width 223 height 24
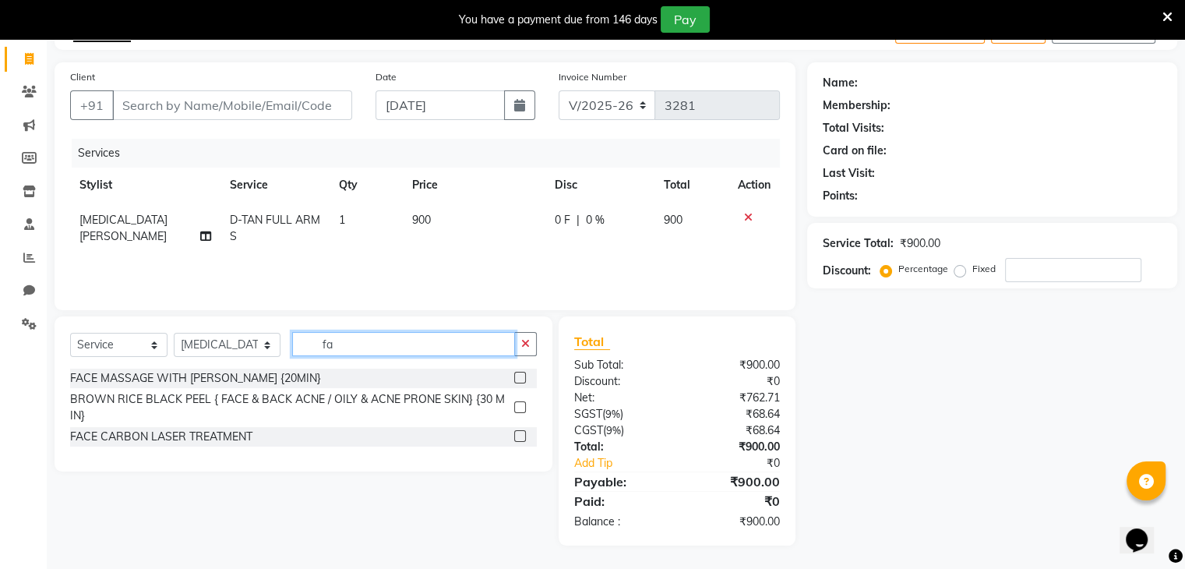
type input "f"
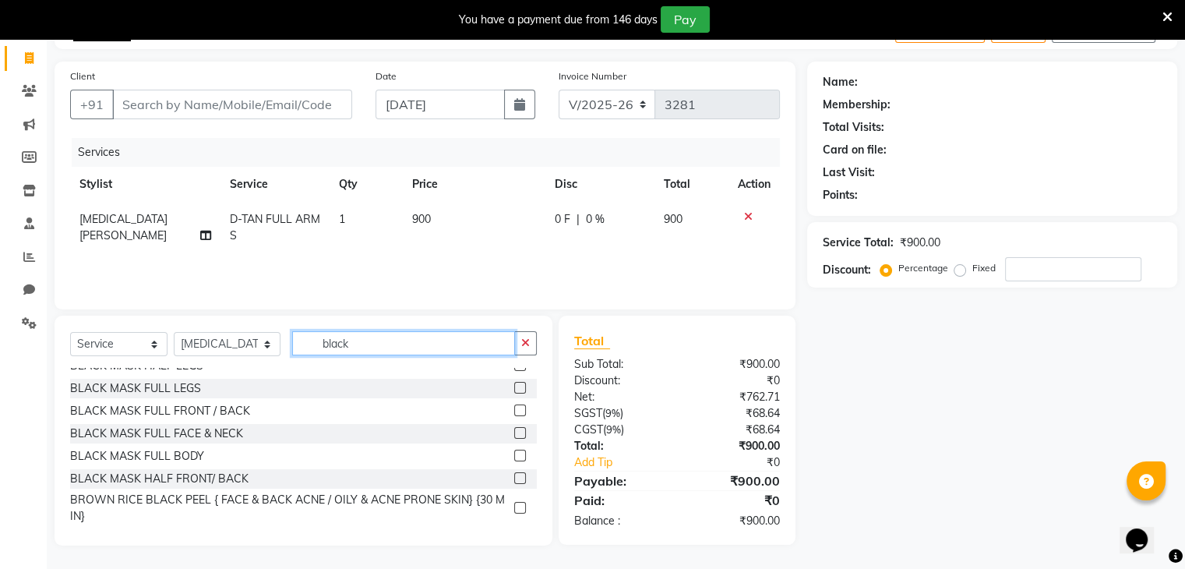
scroll to position [128, 0]
type input "black"
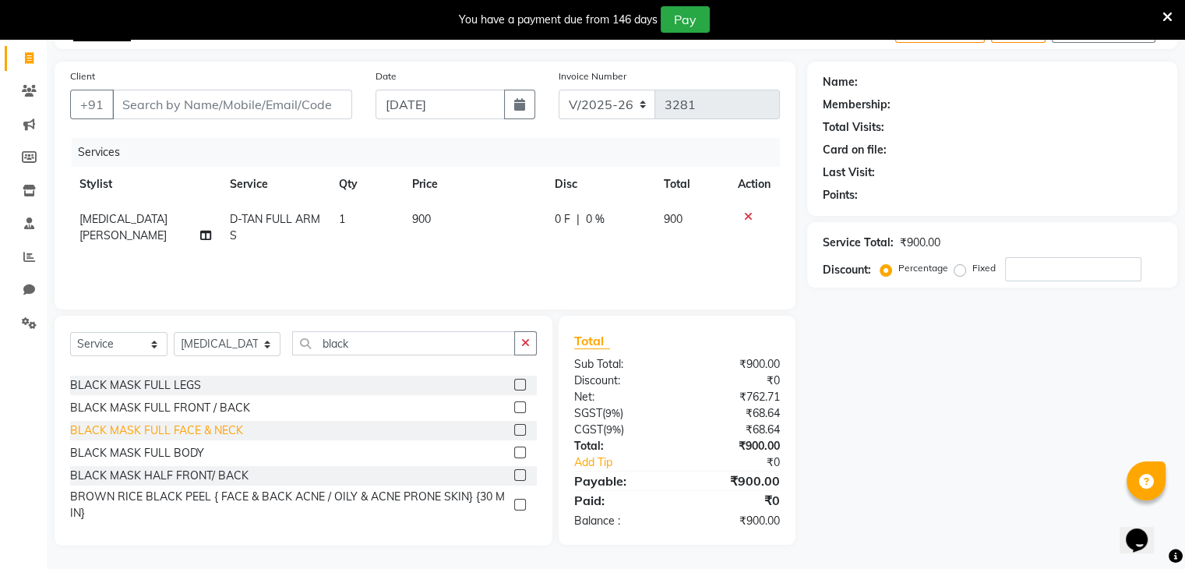
click at [185, 432] on div "BLACK MASK FULL FACE & NECK" at bounding box center [156, 430] width 173 height 16
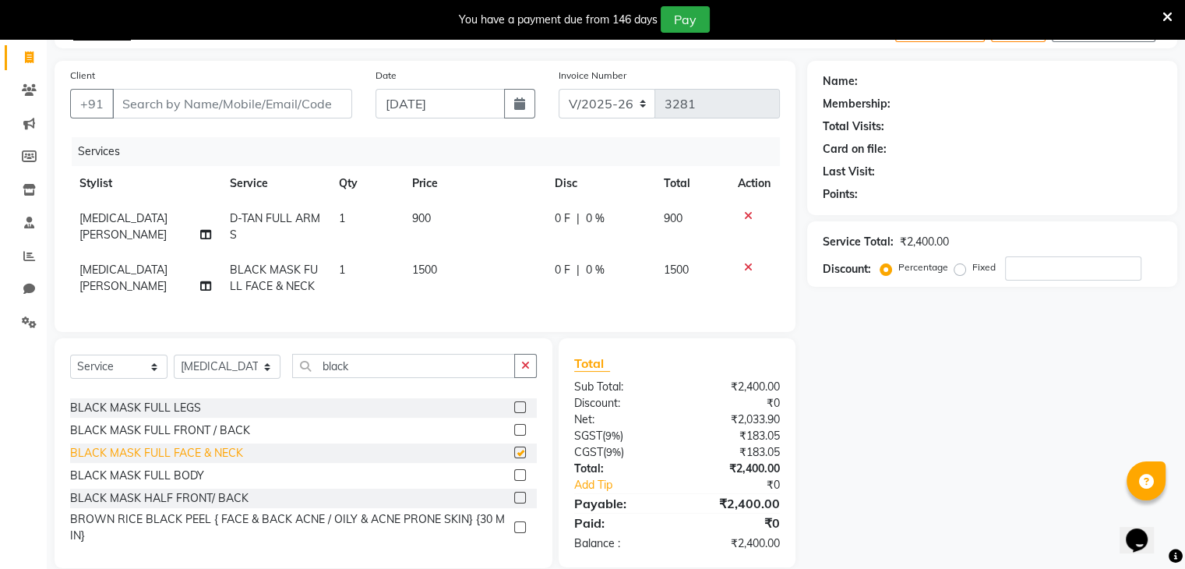
checkbox input "false"
click at [340, 375] on input "black" at bounding box center [403, 366] width 223 height 24
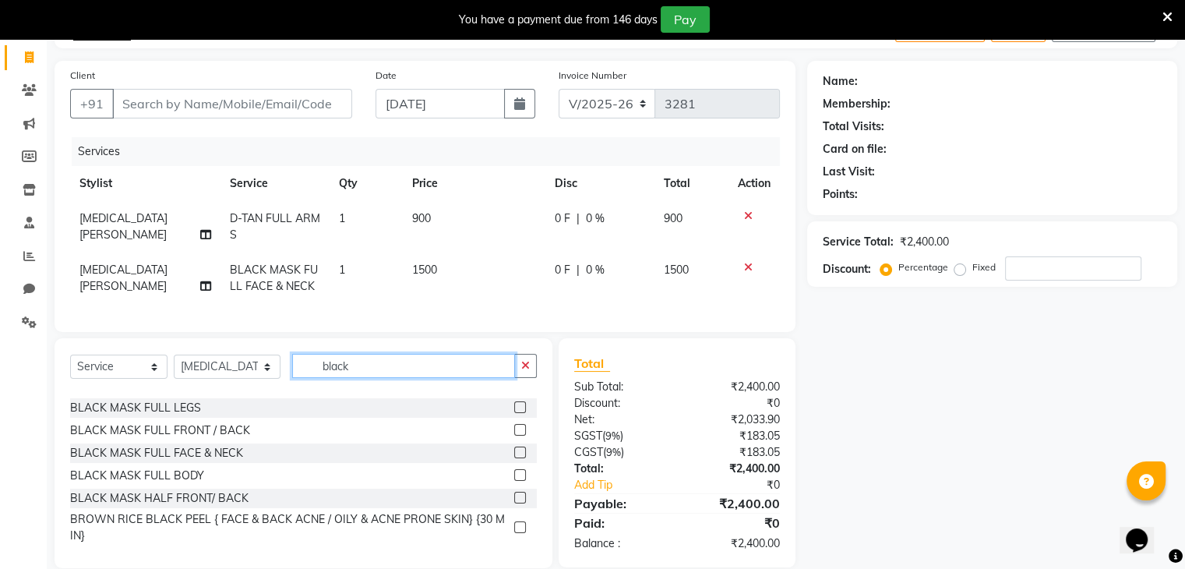
click at [340, 375] on input "black" at bounding box center [403, 366] width 223 height 24
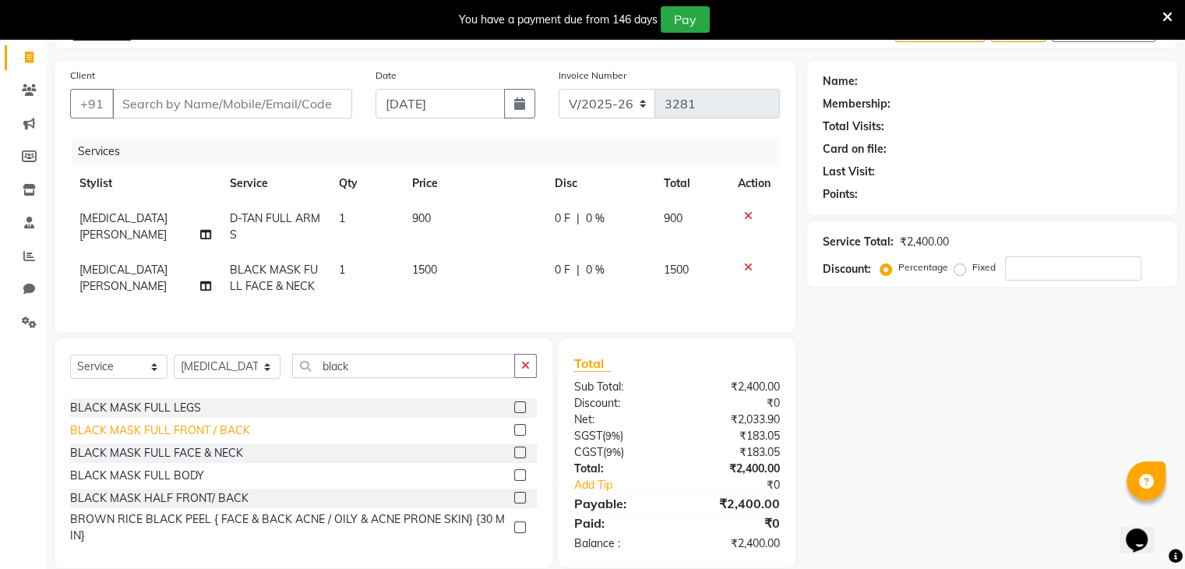
click at [213, 439] on div "BLACK MASK FULL FRONT / BACK" at bounding box center [160, 430] width 180 height 16
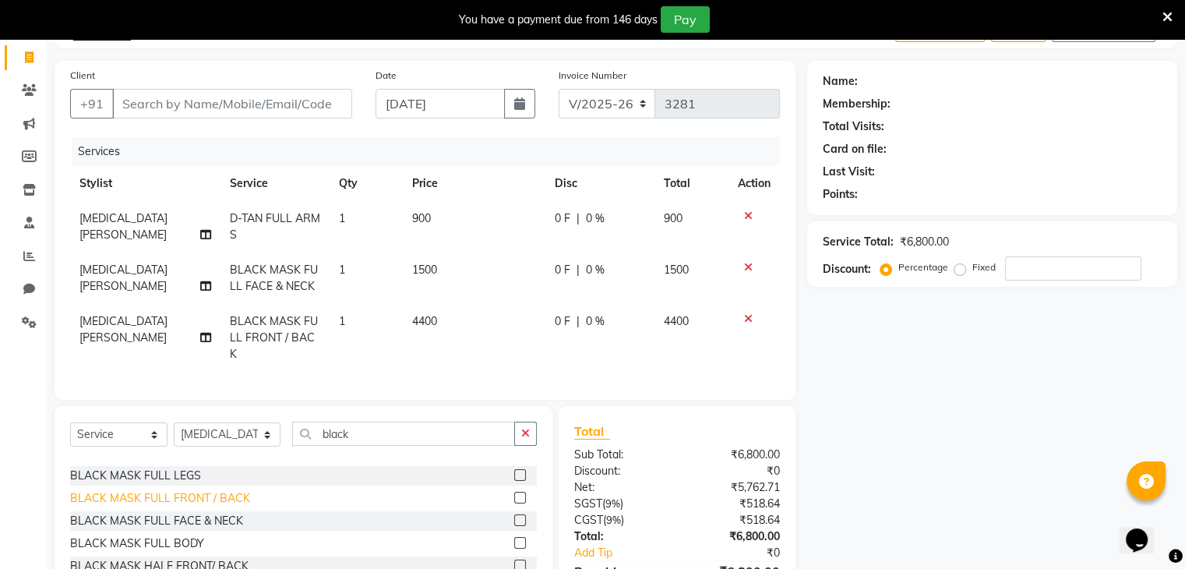
click at [198, 490] on div "BLACK MASK FULL FRONT / BACK" at bounding box center [160, 498] width 180 height 16
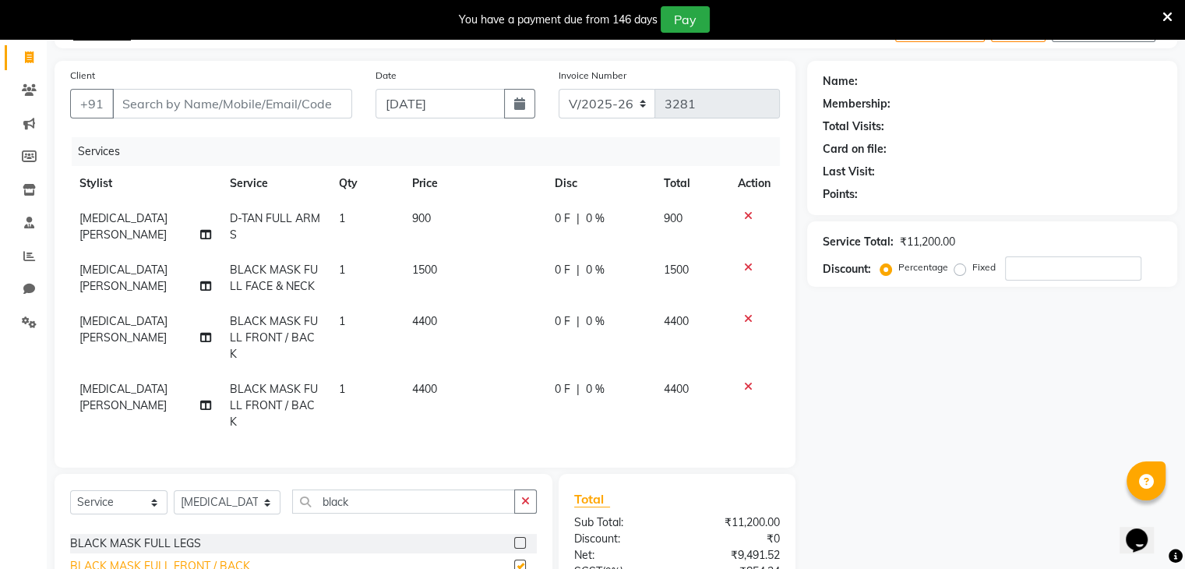
checkbox input "false"
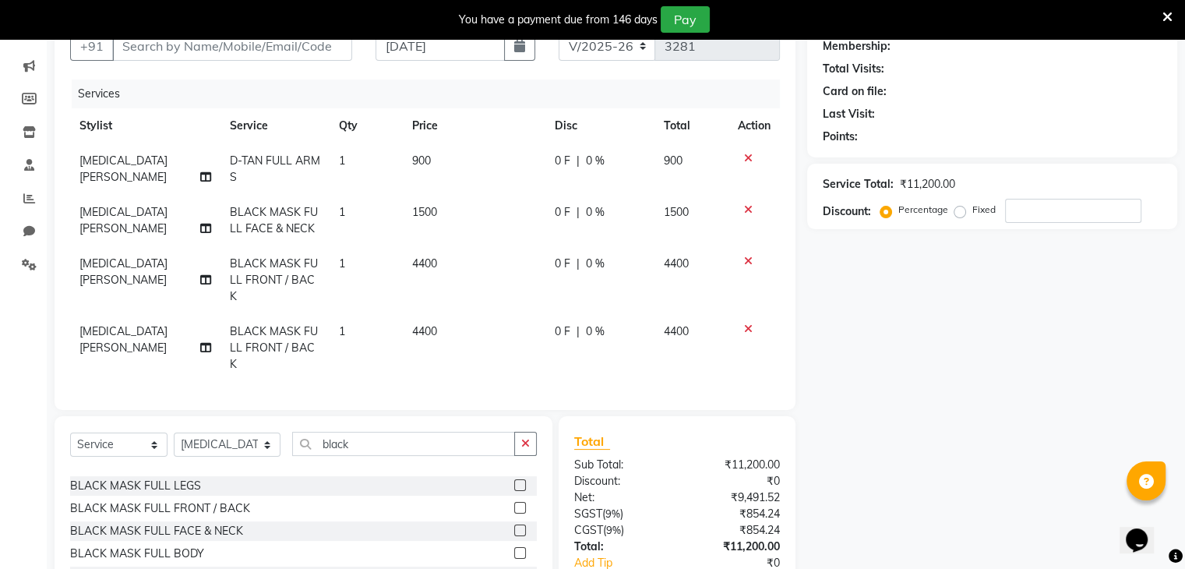
scroll to position [163, 0]
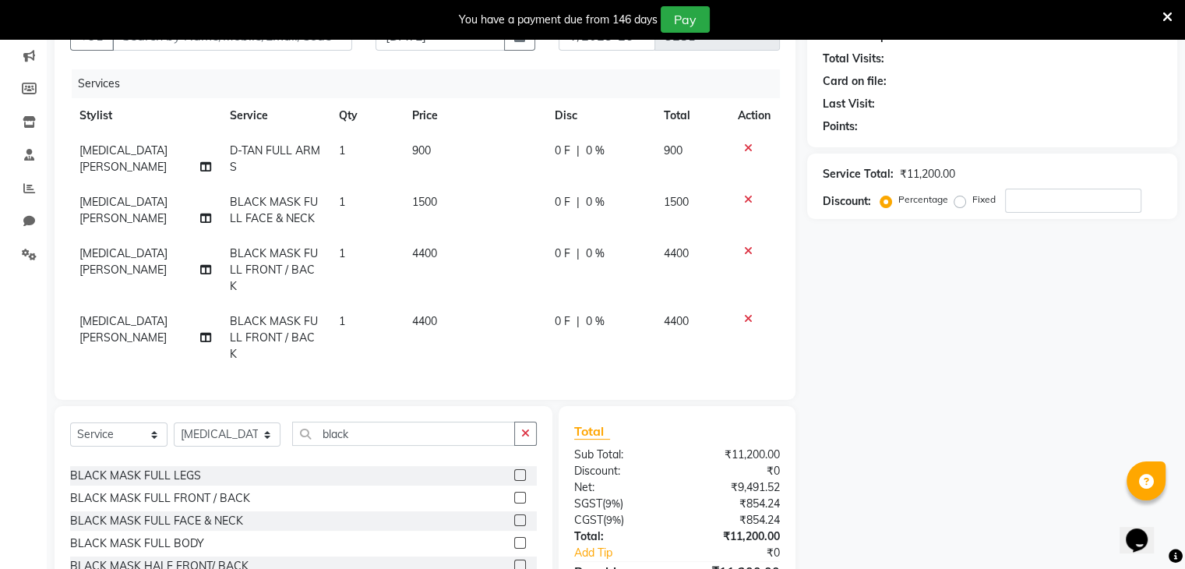
click at [744, 313] on icon at bounding box center [748, 318] width 9 height 11
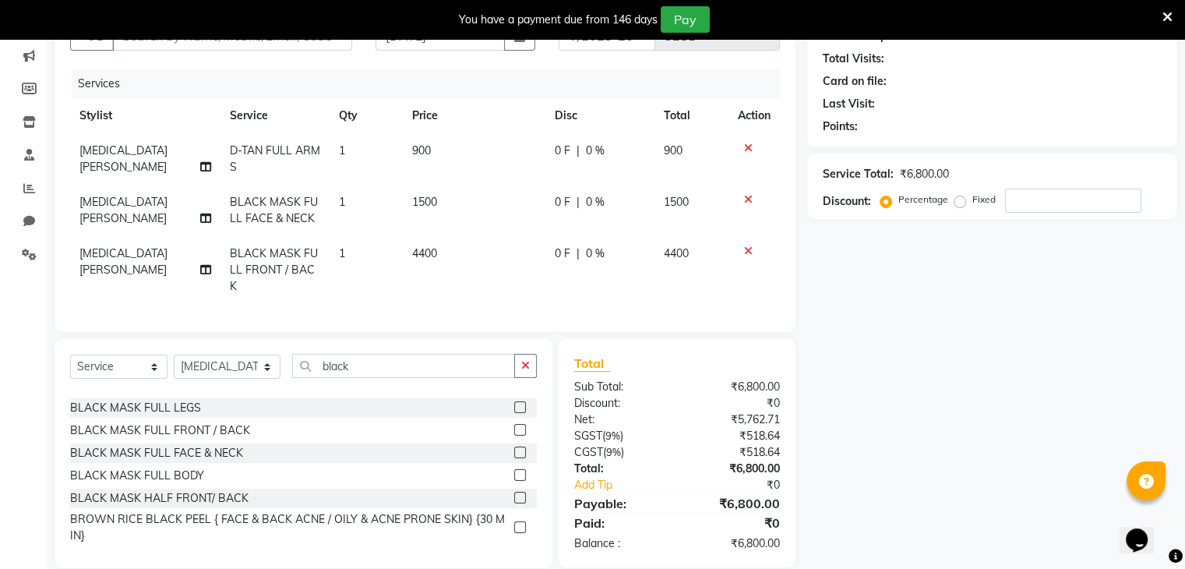
click at [745, 254] on icon at bounding box center [748, 250] width 9 height 11
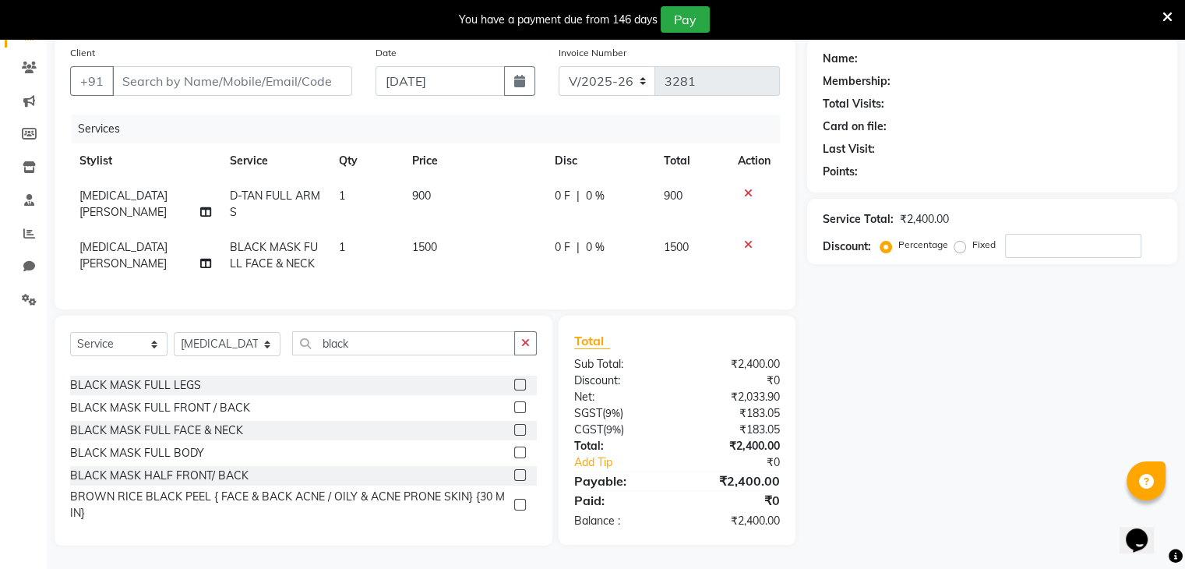
scroll to position [130, 0]
click at [224, 477] on div "BLACK MASK HALF FRONT/ BACK" at bounding box center [159, 475] width 178 height 16
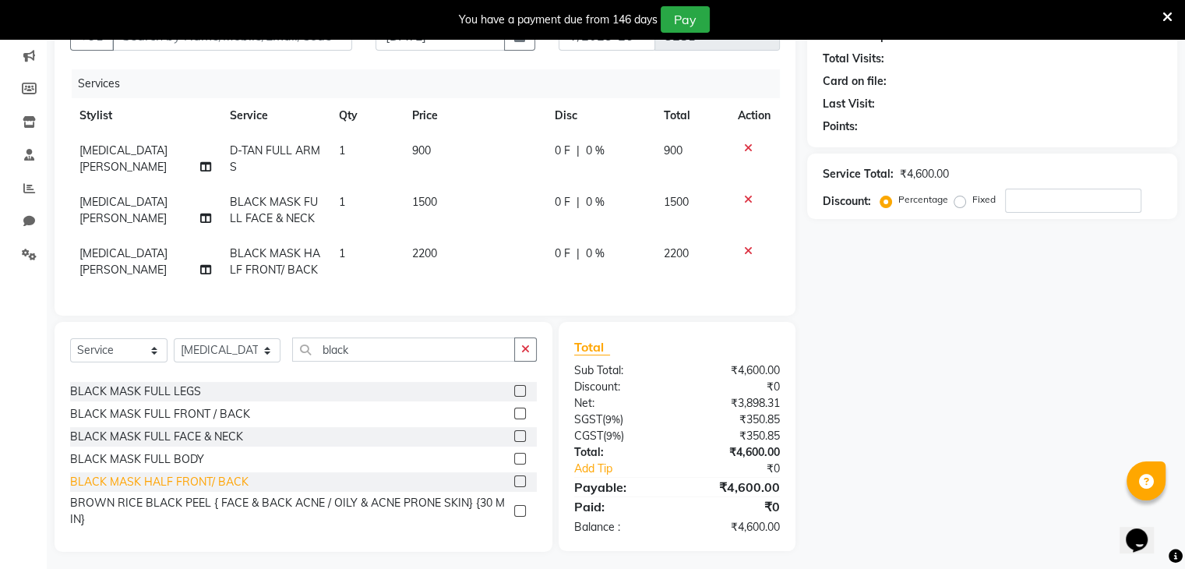
click at [195, 490] on div "BLACK MASK HALF FRONT/ BACK" at bounding box center [159, 482] width 178 height 16
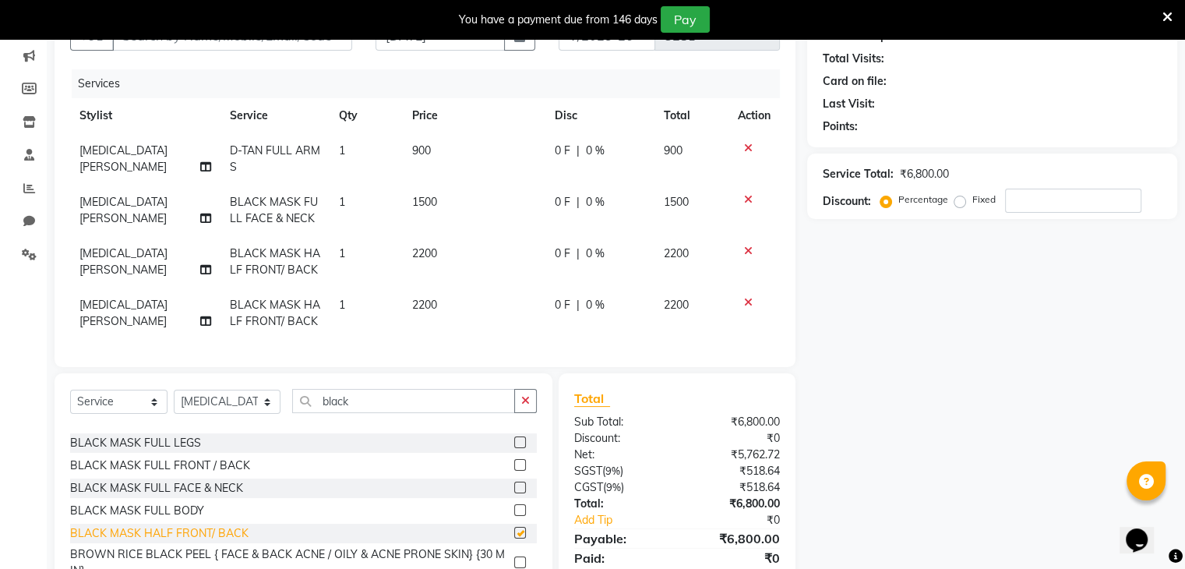
checkbox input "false"
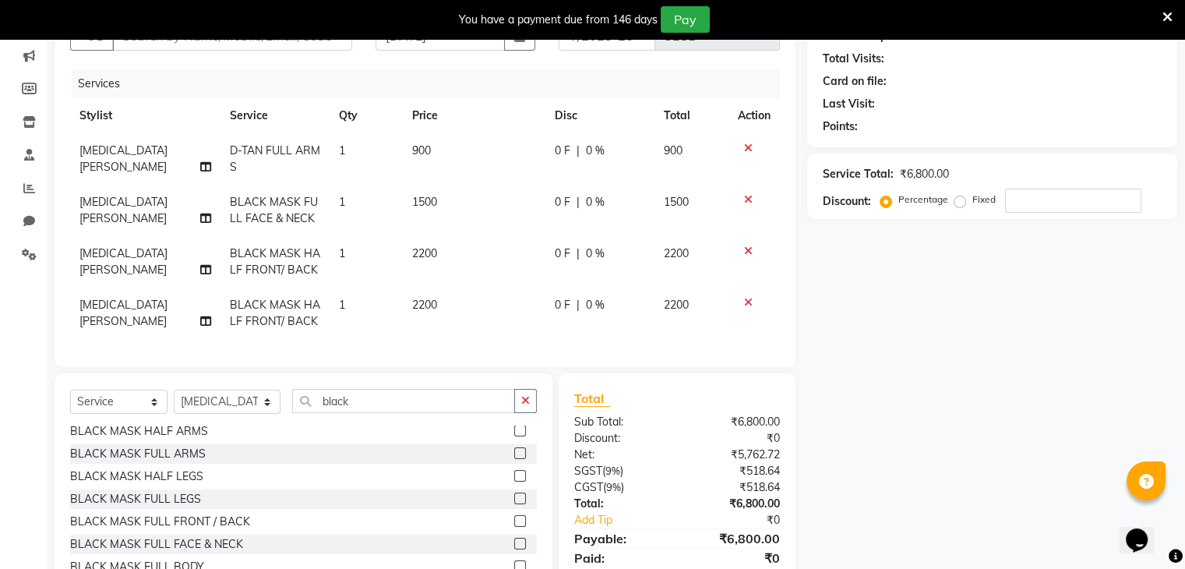
scroll to position [233, 0]
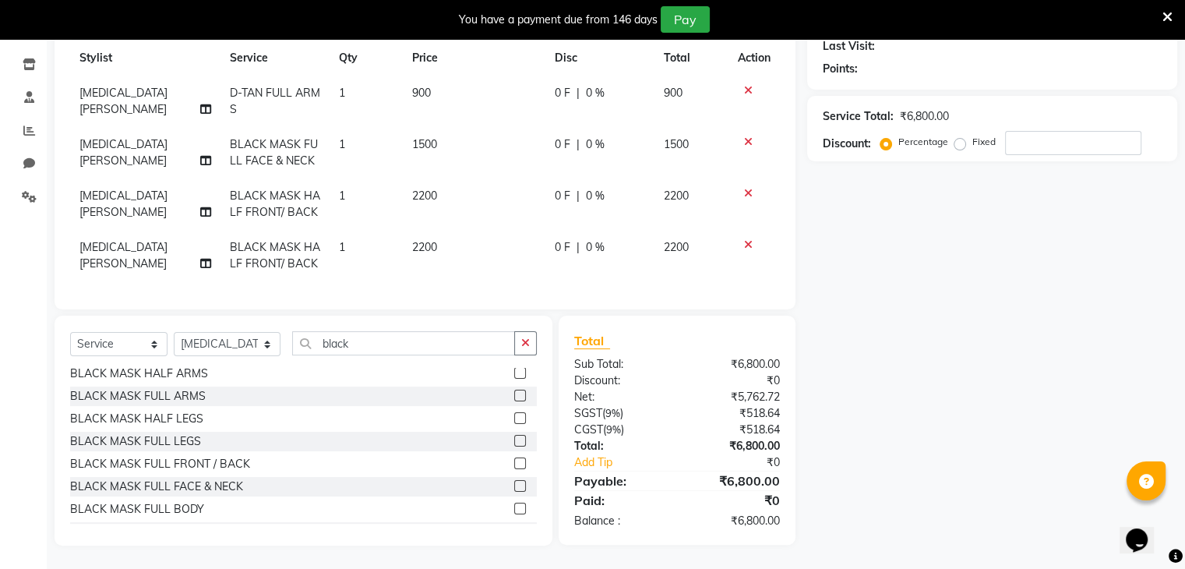
click at [746, 239] on icon at bounding box center [748, 244] width 9 height 11
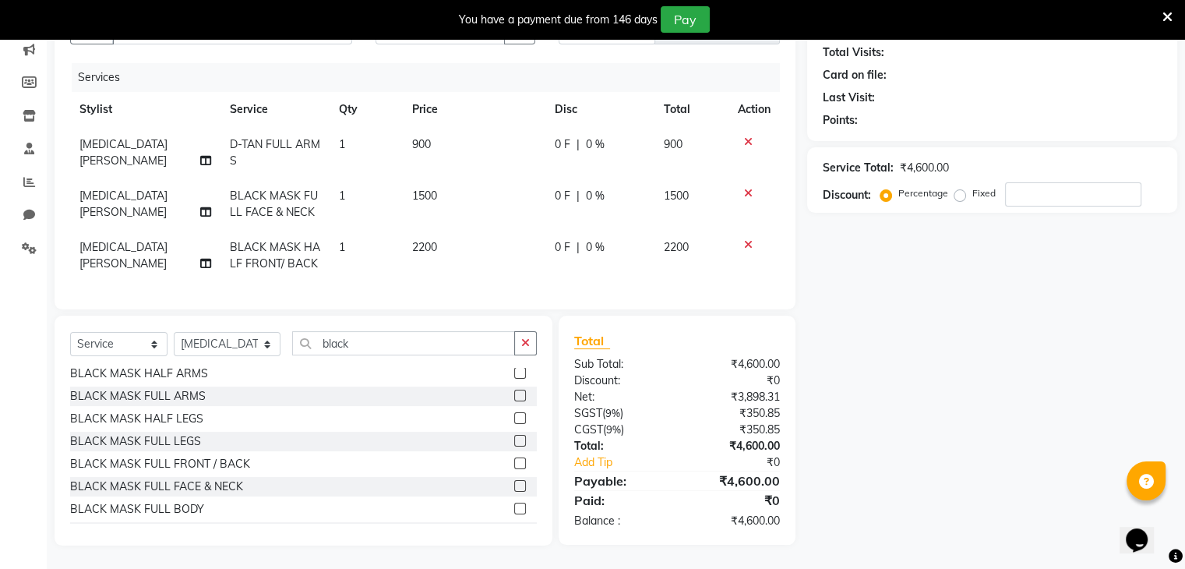
click at [746, 239] on icon at bounding box center [748, 244] width 9 height 11
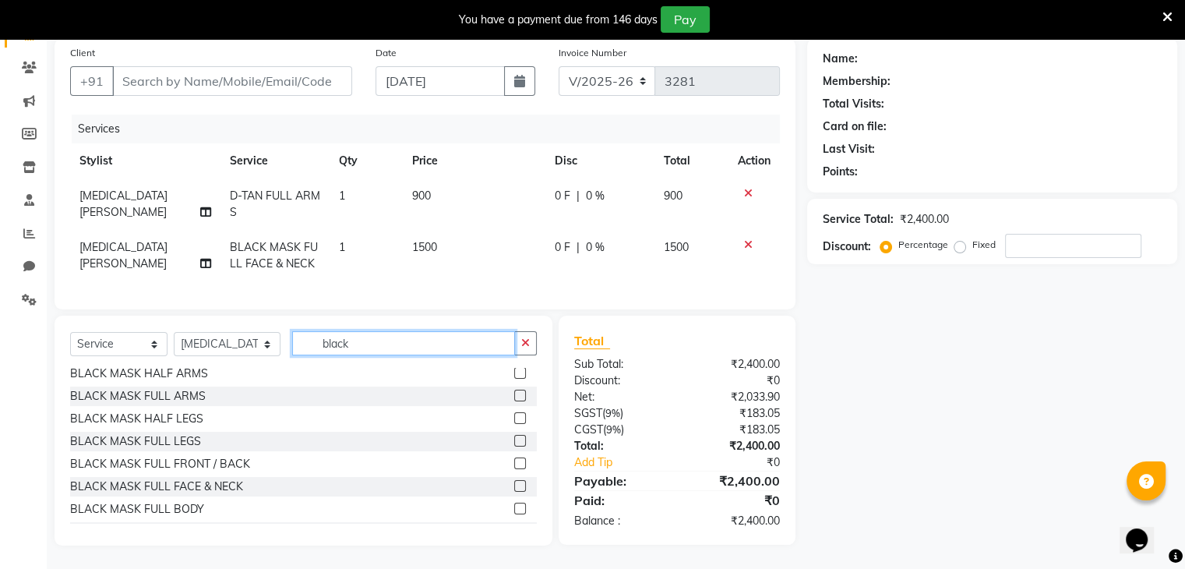
click at [327, 344] on input "black" at bounding box center [403, 343] width 223 height 24
type input "d-t"
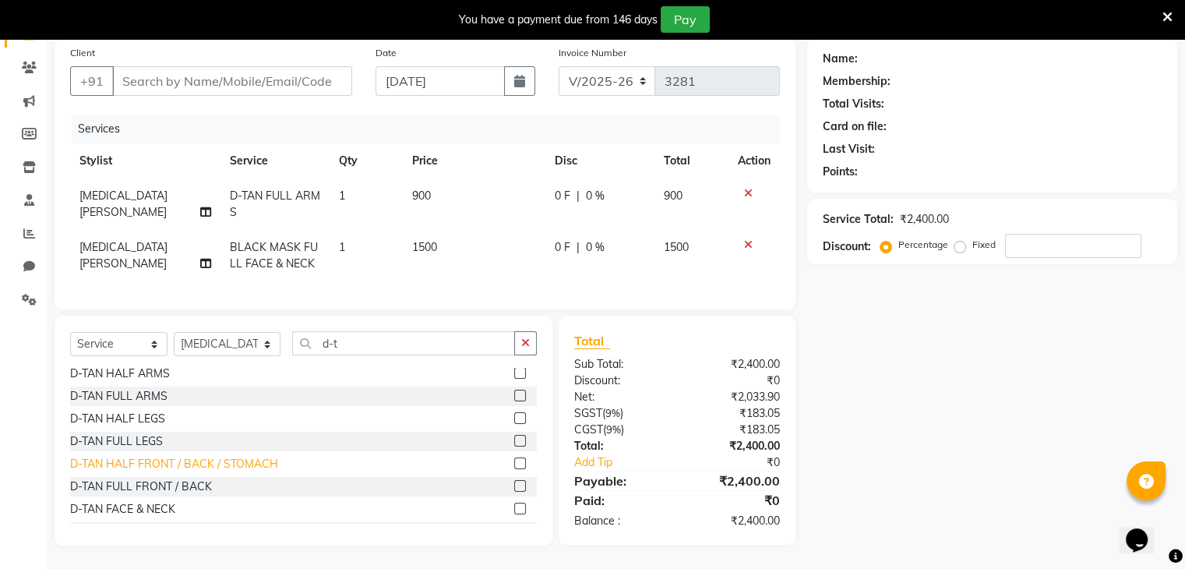
click at [137, 456] on div "D-TAN HALF FRONT / BACK / STOMACH" at bounding box center [174, 464] width 208 height 16
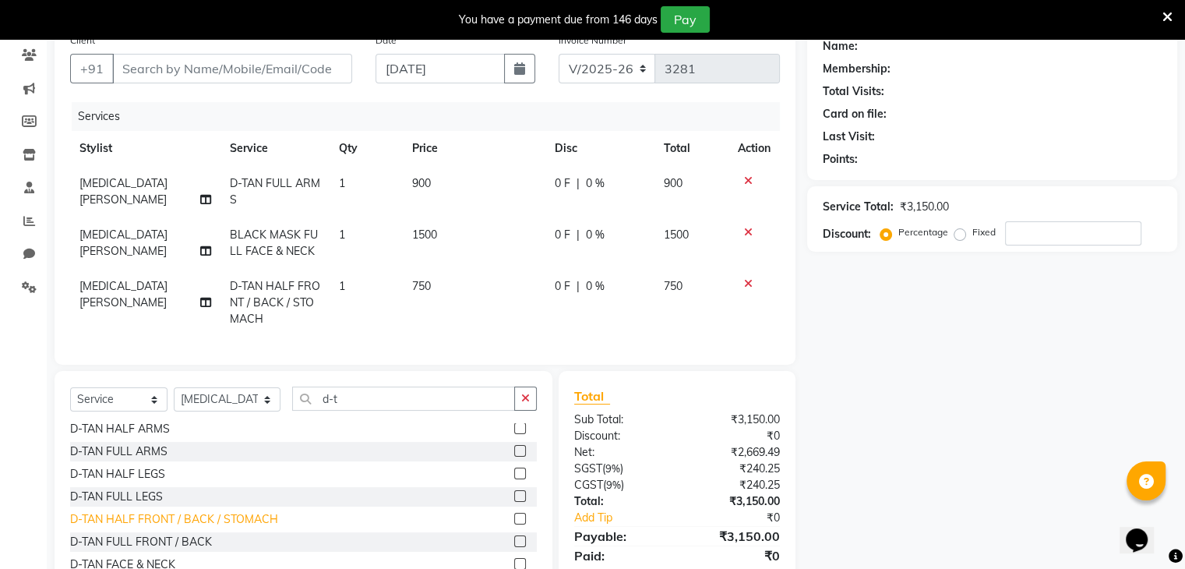
click at [127, 527] on div "D-TAN HALF FRONT / BACK / STOMACH" at bounding box center [174, 519] width 208 height 16
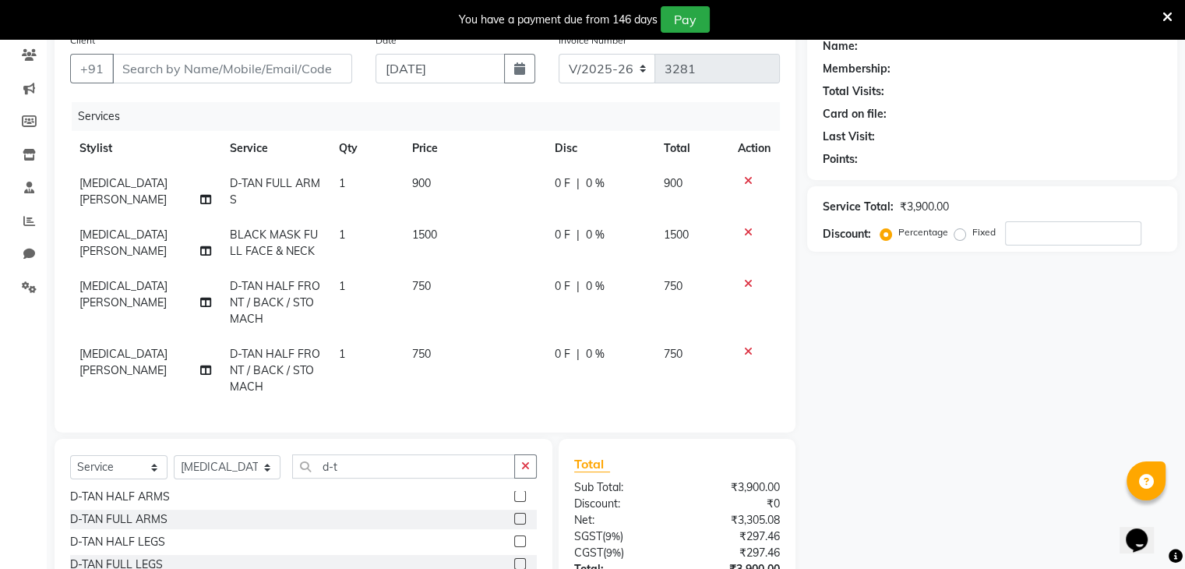
checkbox input "false"
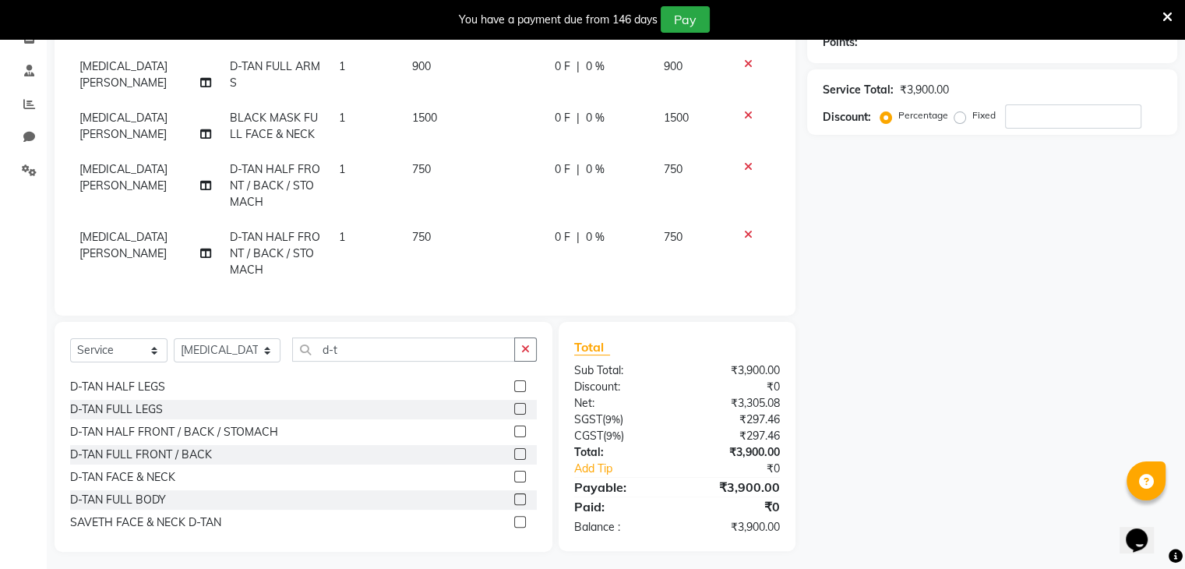
scroll to position [246, 0]
click at [322, 362] on input "d-t" at bounding box center [403, 350] width 223 height 24
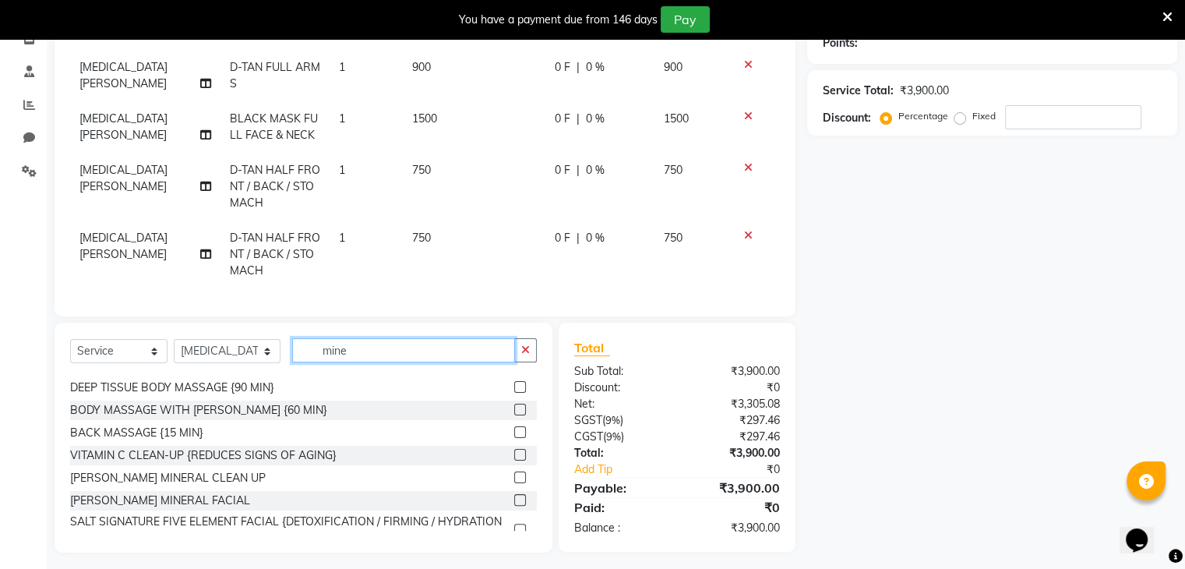
scroll to position [0, 0]
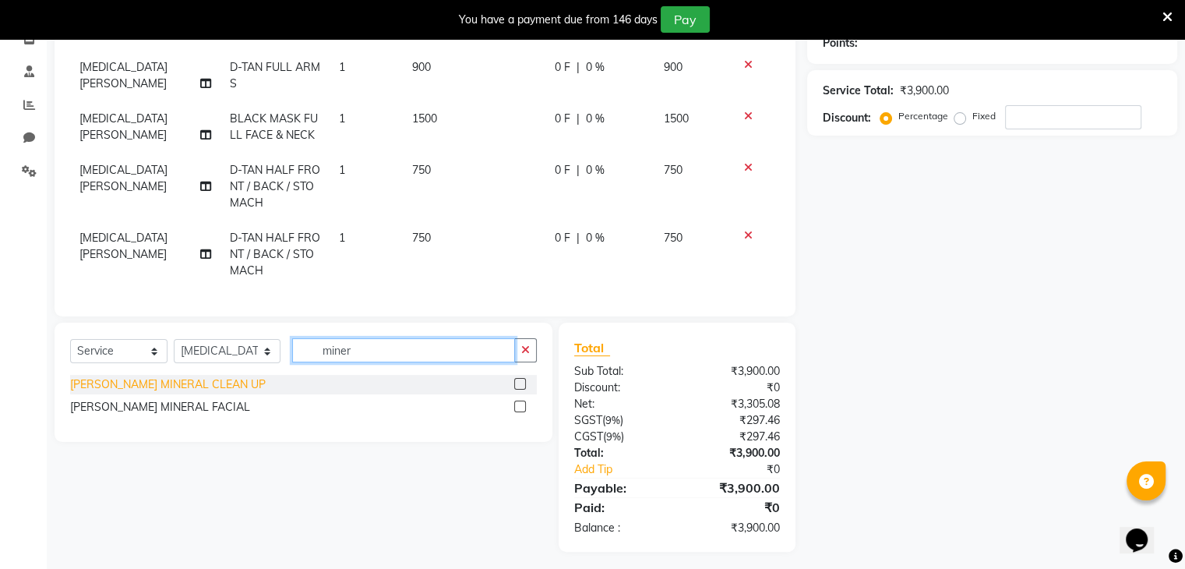
type input "miner"
click at [179, 389] on div "REMY LAURE MINERAL CLEAN UP" at bounding box center [168, 384] width 196 height 16
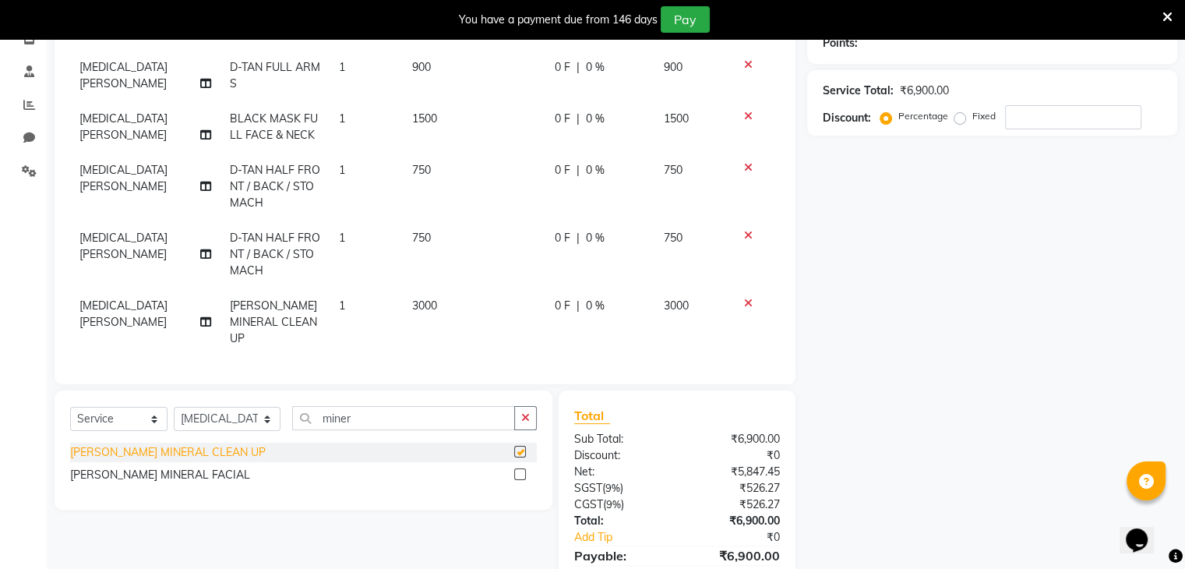
checkbox input "false"
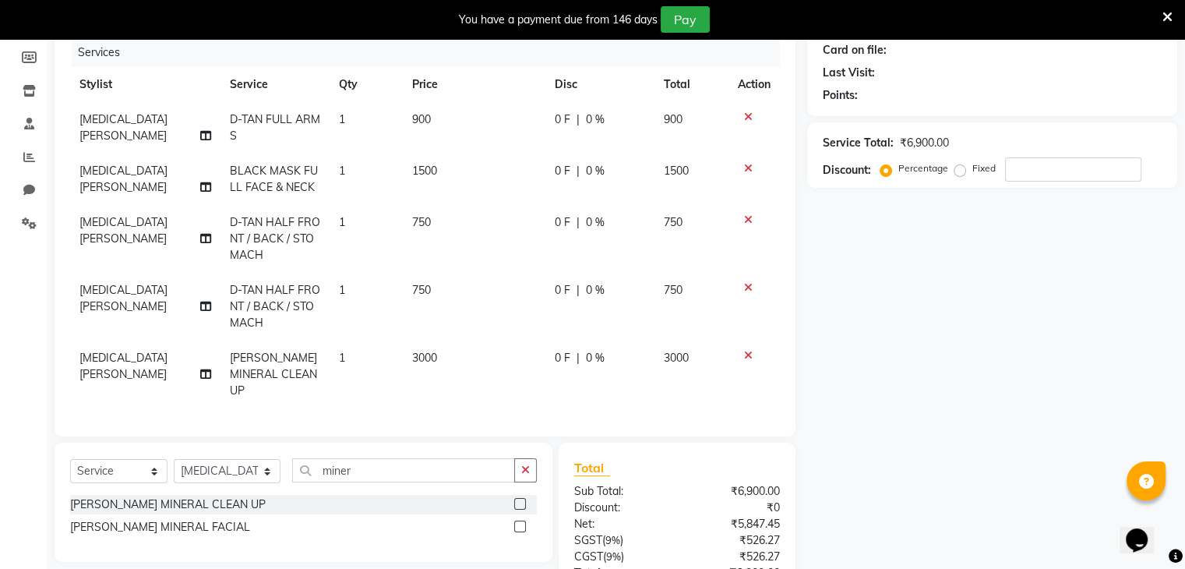
scroll to position [193, 0]
click at [1166, 19] on icon at bounding box center [1167, 17] width 10 height 14
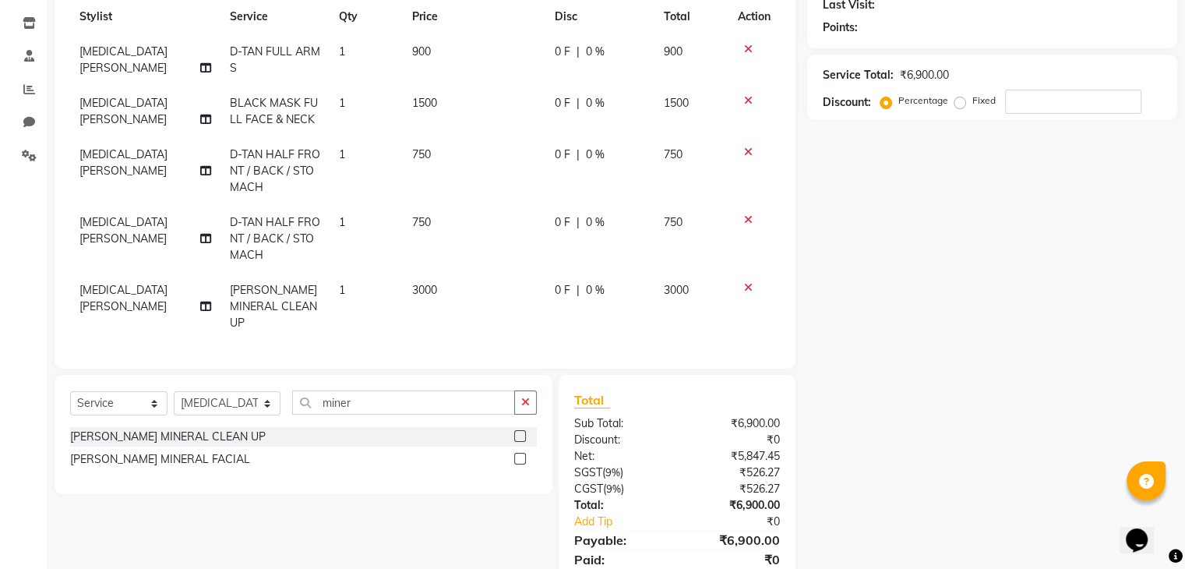
scroll to position [0, 0]
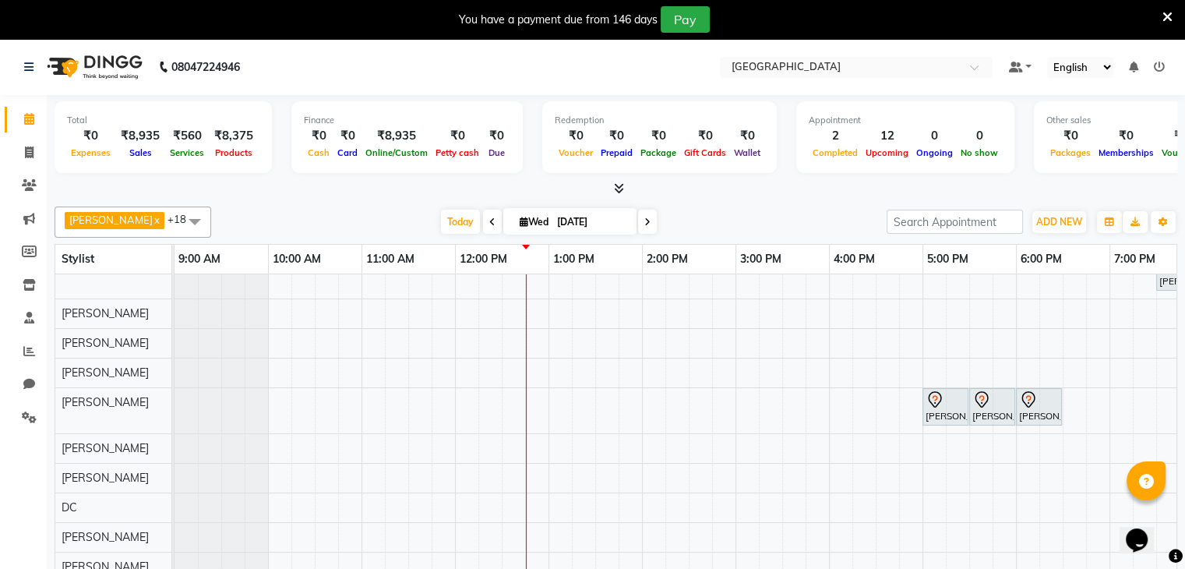
click at [1165, 14] on icon at bounding box center [1167, 17] width 10 height 14
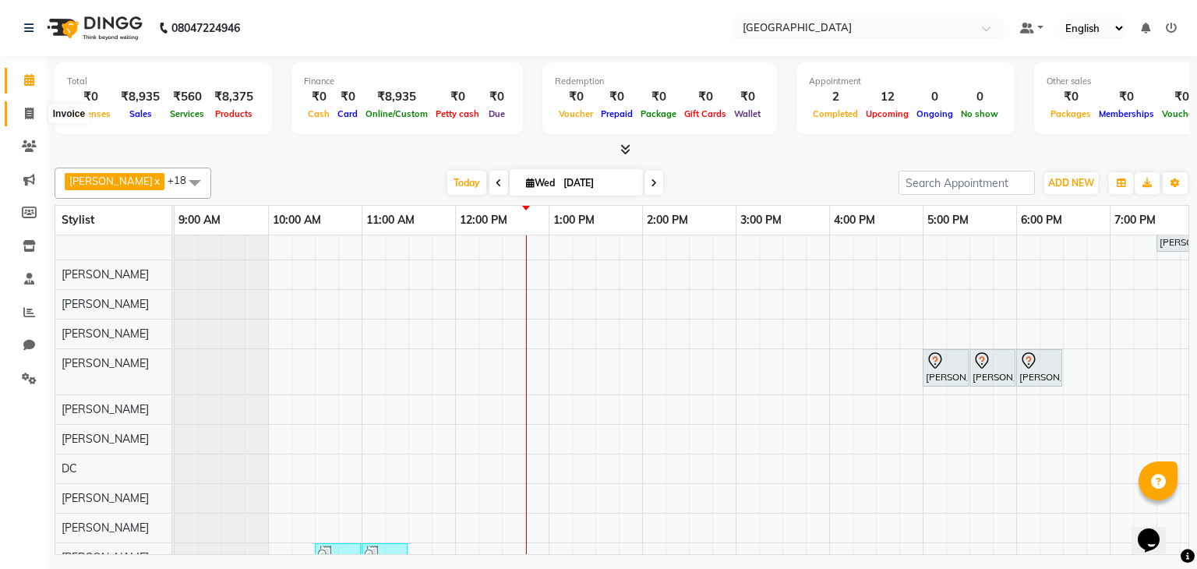
click at [36, 117] on span at bounding box center [29, 114] width 27 height 18
select select "8096"
select select "service"
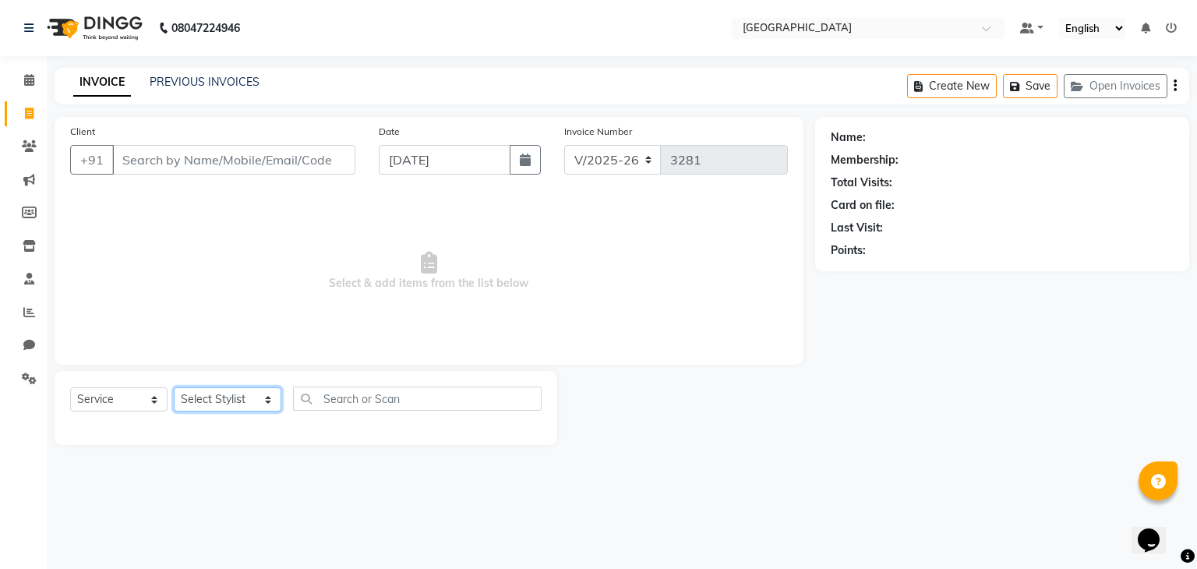
click at [220, 400] on select "Select Stylist AARTI SURI ABDUL KALAM ANITA JHADAV APEKSHA MORE DC DEEPIKA SHET…" at bounding box center [228, 399] width 108 height 24
select select "88148"
click at [174, 388] on select "Select Stylist AARTI SURI ABDUL KALAM ANITA JHADAV APEKSHA MORE DC DEEPIKA SHET…" at bounding box center [228, 399] width 108 height 24
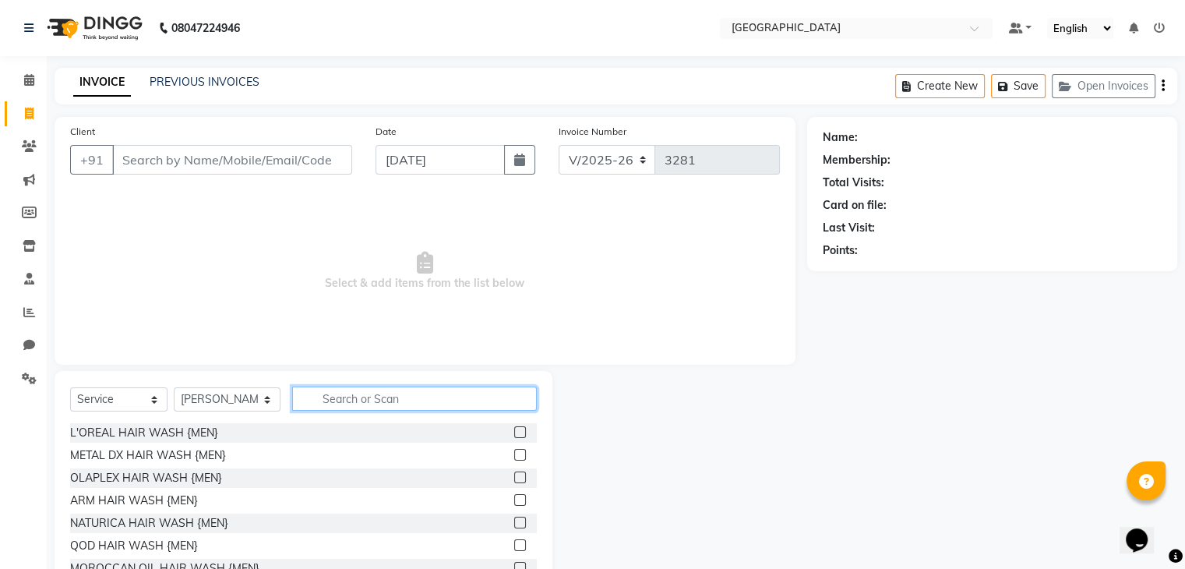
click at [337, 397] on input "text" at bounding box center [414, 398] width 245 height 24
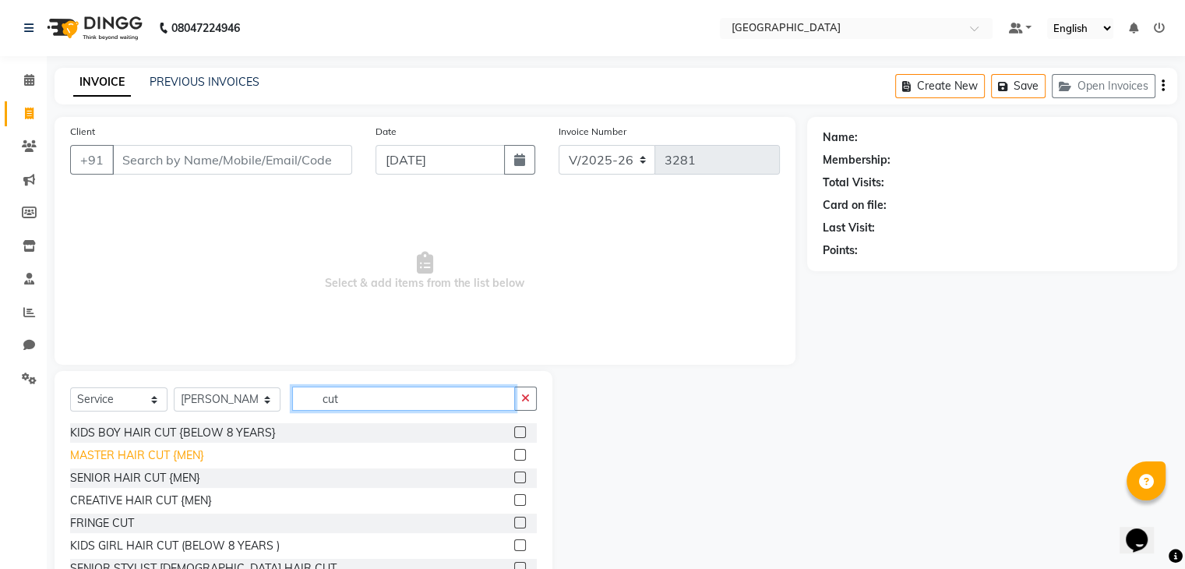
type input "cut"
click at [125, 447] on div "MASTER HAIR CUT {MEN}" at bounding box center [137, 455] width 134 height 16
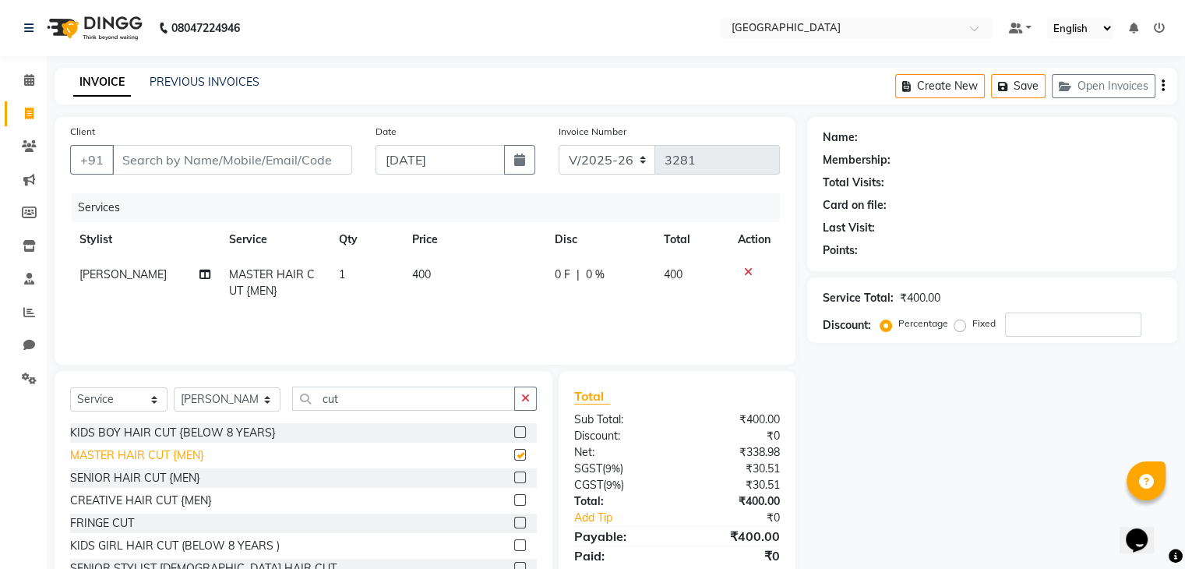
checkbox input "false"
click at [309, 393] on input "cut" at bounding box center [403, 398] width 223 height 24
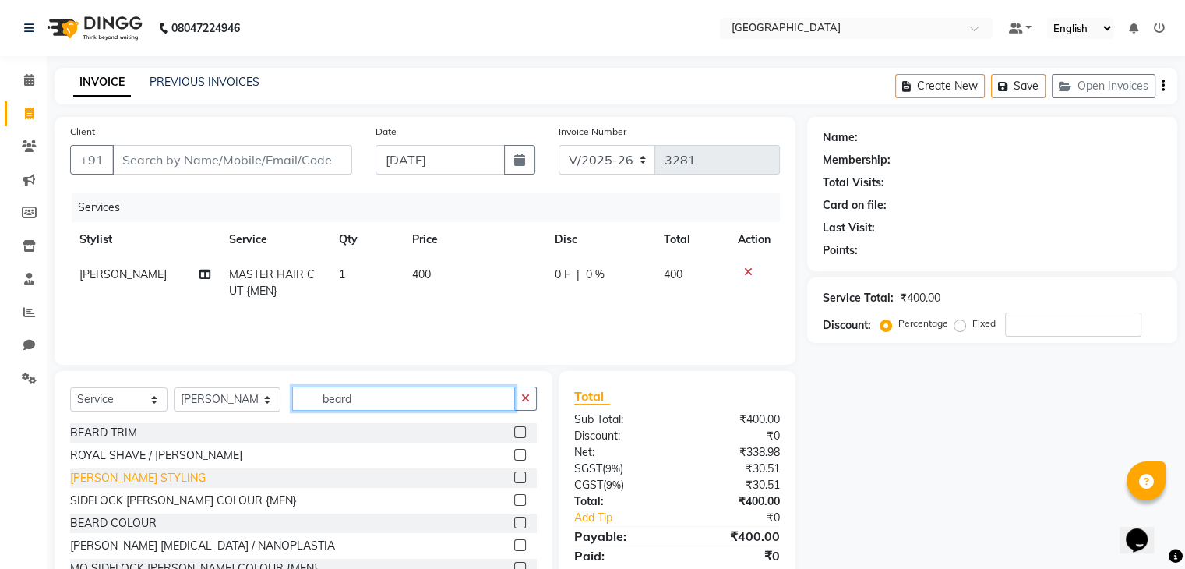
type input "beard"
click at [132, 482] on div "BEARD STYLING" at bounding box center [138, 478] width 136 height 16
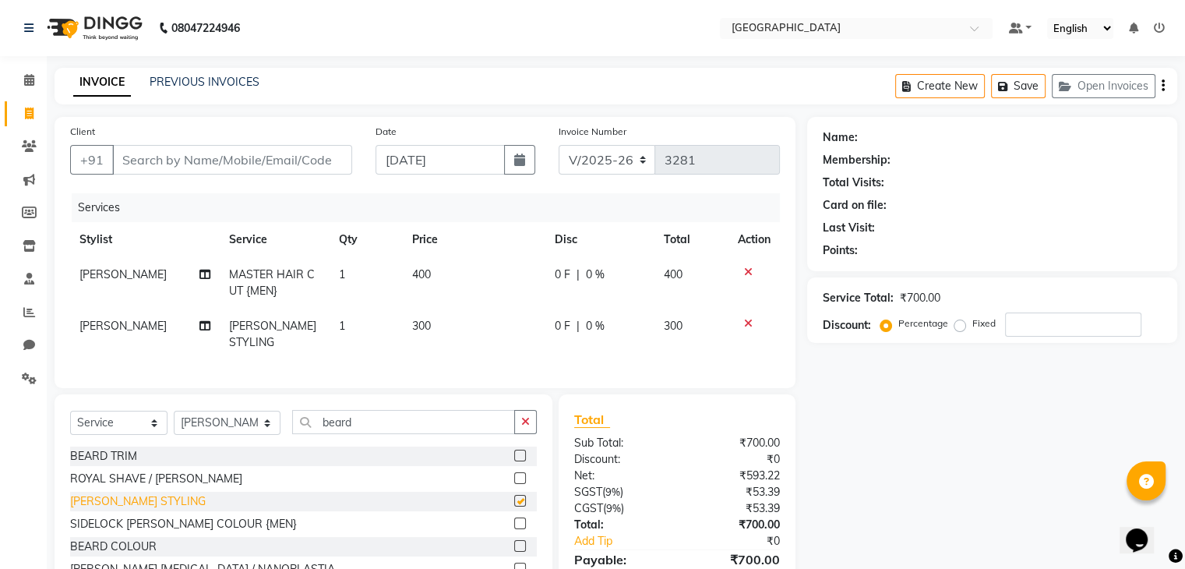
checkbox input "false"
